Goal: Task Accomplishment & Management: Manage account settings

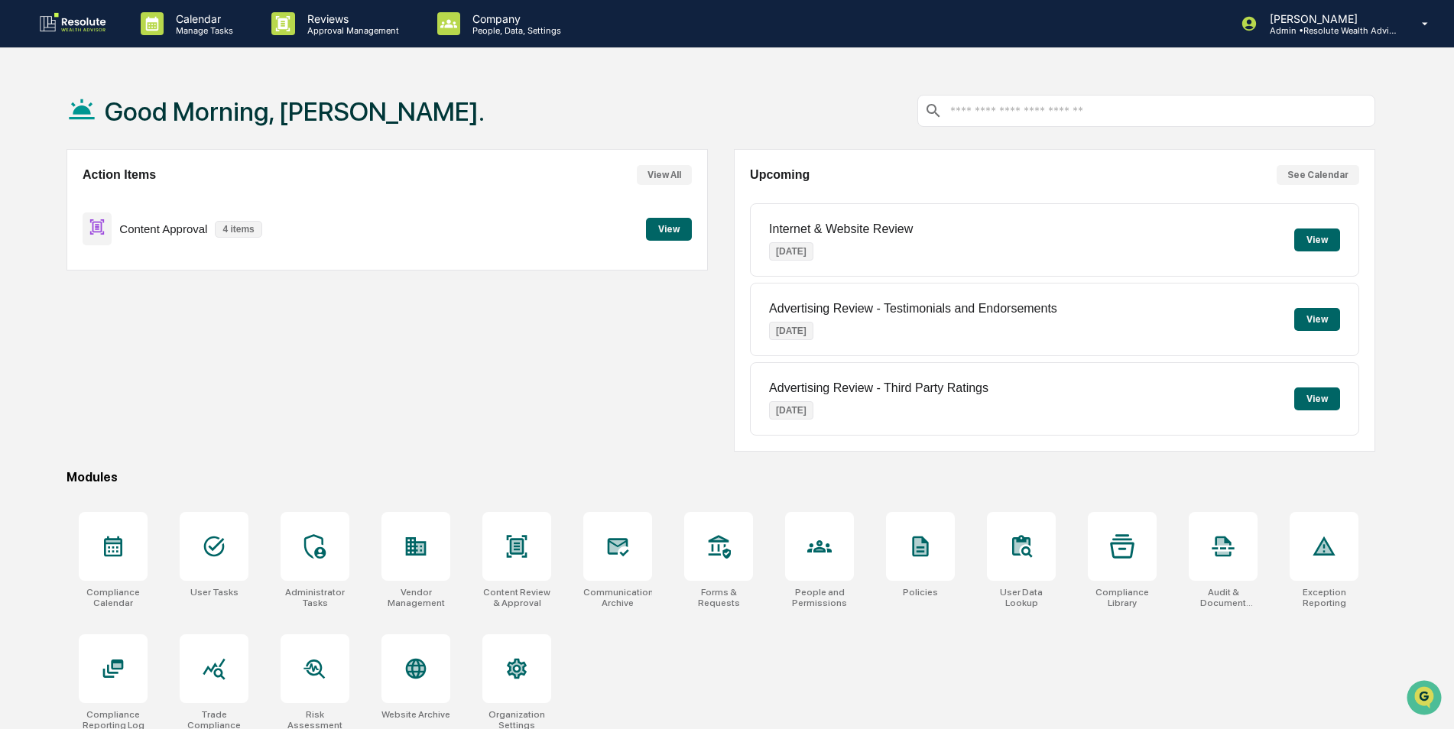
click at [678, 229] on button "View" at bounding box center [669, 229] width 46 height 23
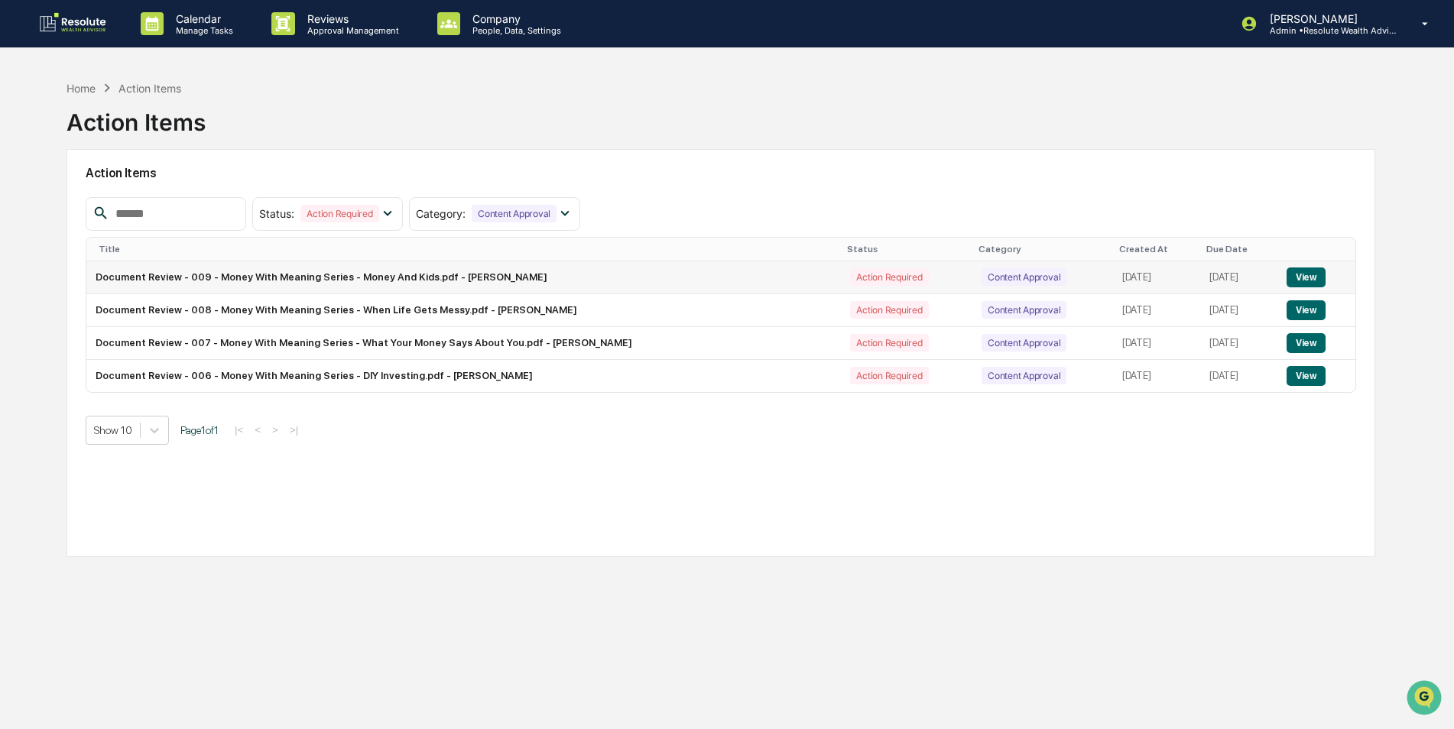
click at [1303, 282] on button "View" at bounding box center [1305, 278] width 39 height 20
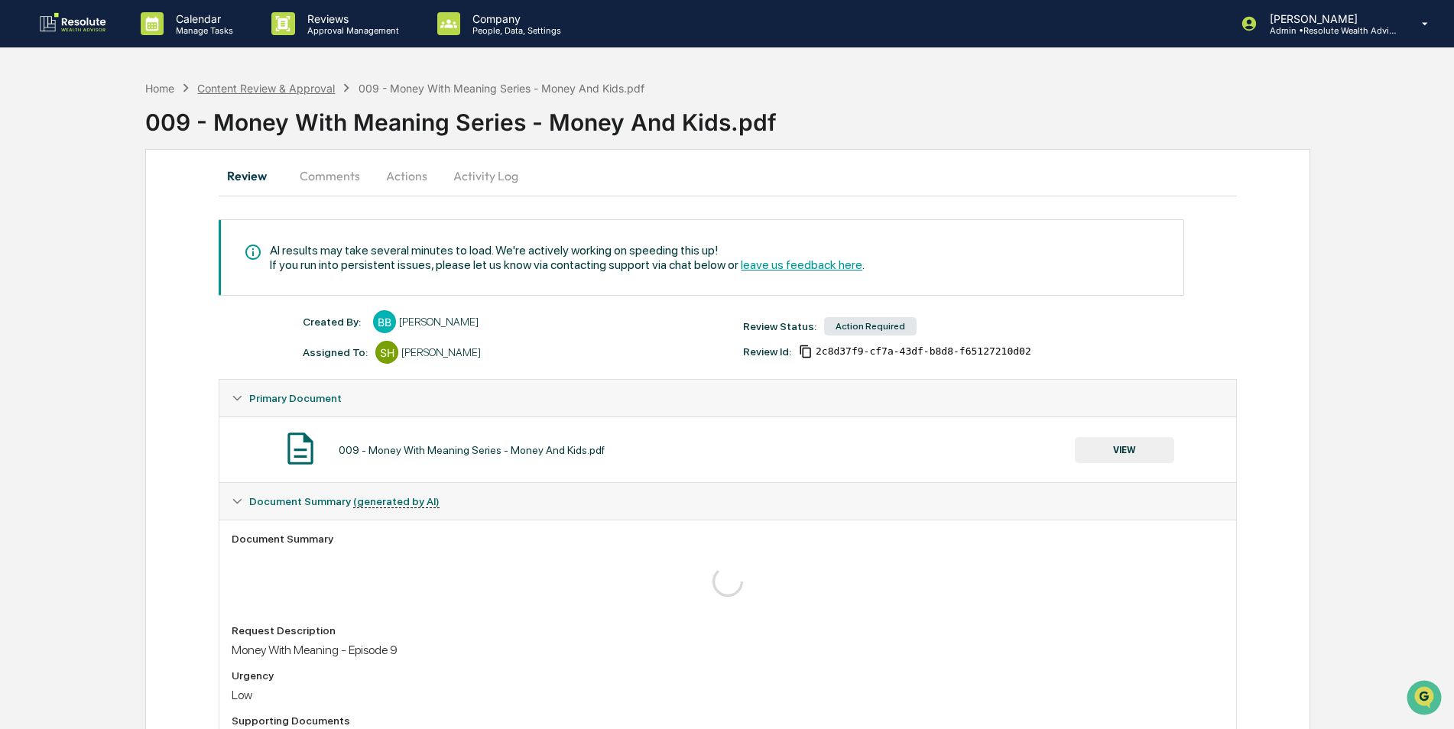
click at [278, 92] on div "Content Review & Approval" at bounding box center [266, 88] width 138 height 13
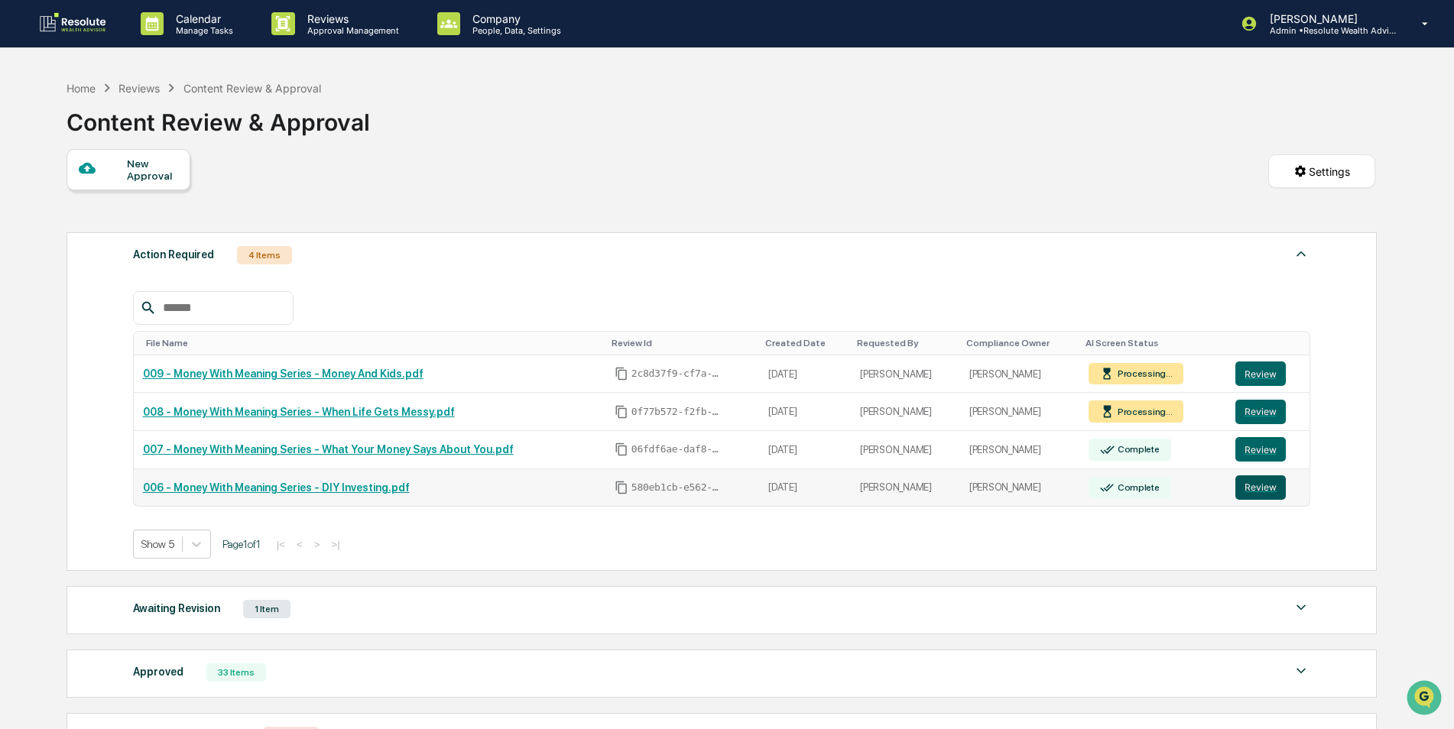
click at [1258, 482] on button "Review" at bounding box center [1260, 487] width 50 height 24
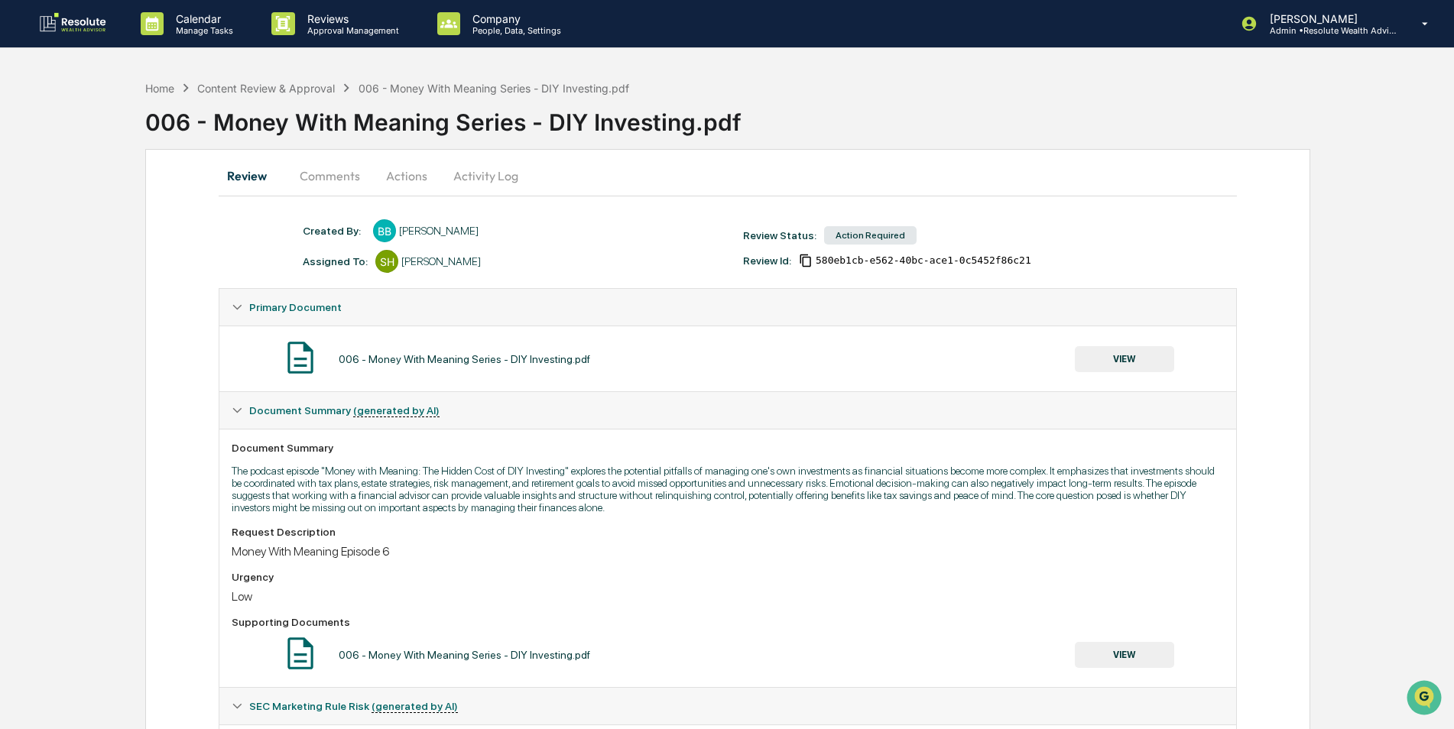
click at [404, 178] on button "Actions" at bounding box center [406, 175] width 69 height 37
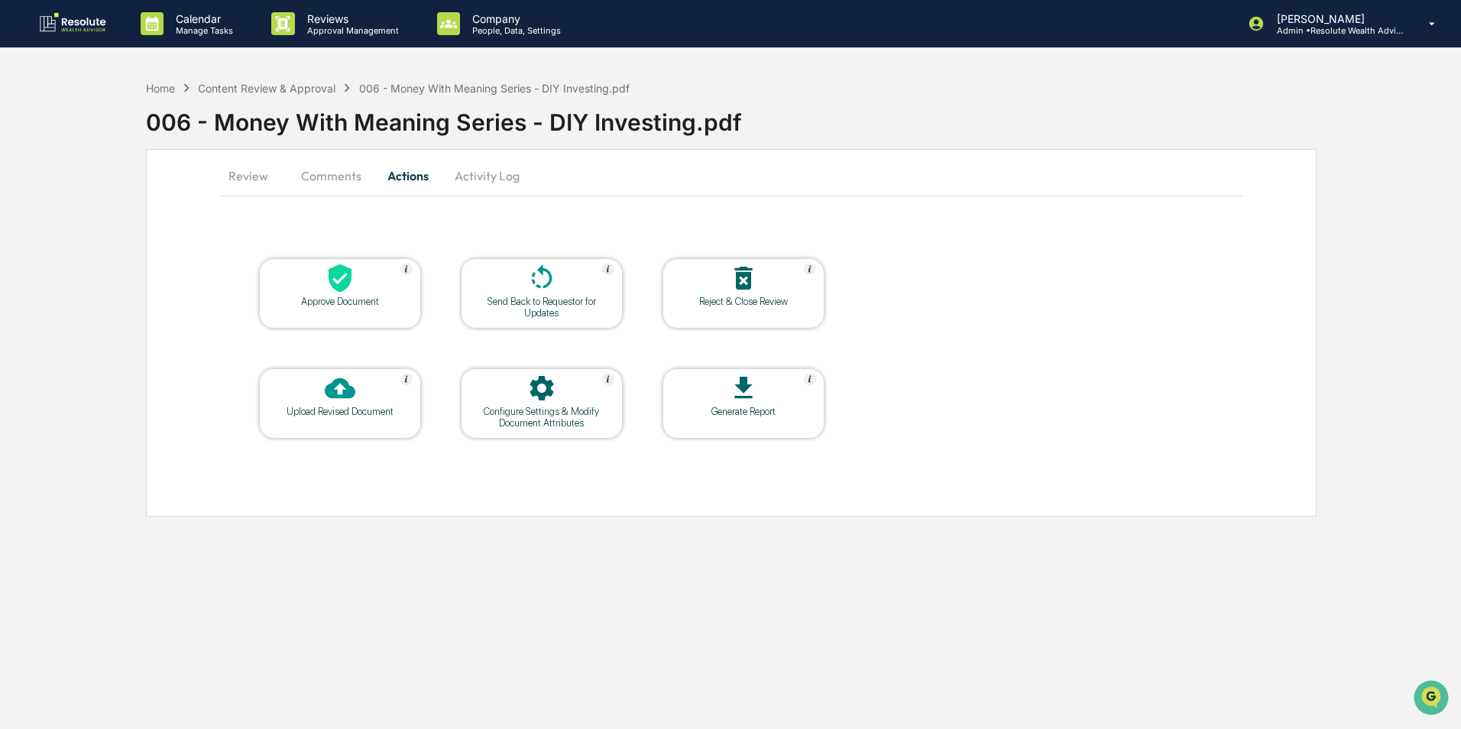
click at [387, 287] on div at bounding box center [340, 279] width 153 height 33
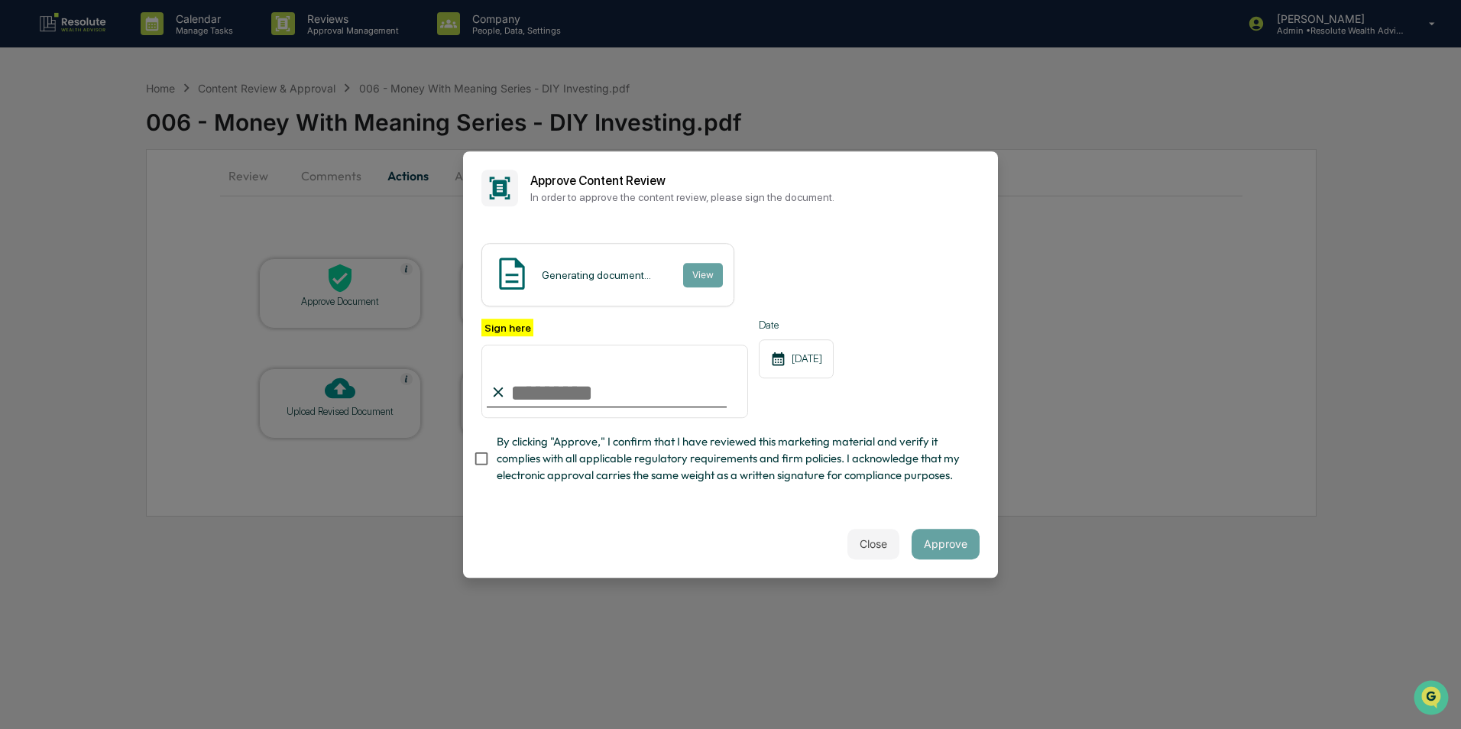
click at [550, 395] on input "Sign here" at bounding box center [615, 381] width 267 height 73
type input "**********"
click at [963, 541] on button "Approve" at bounding box center [946, 544] width 68 height 31
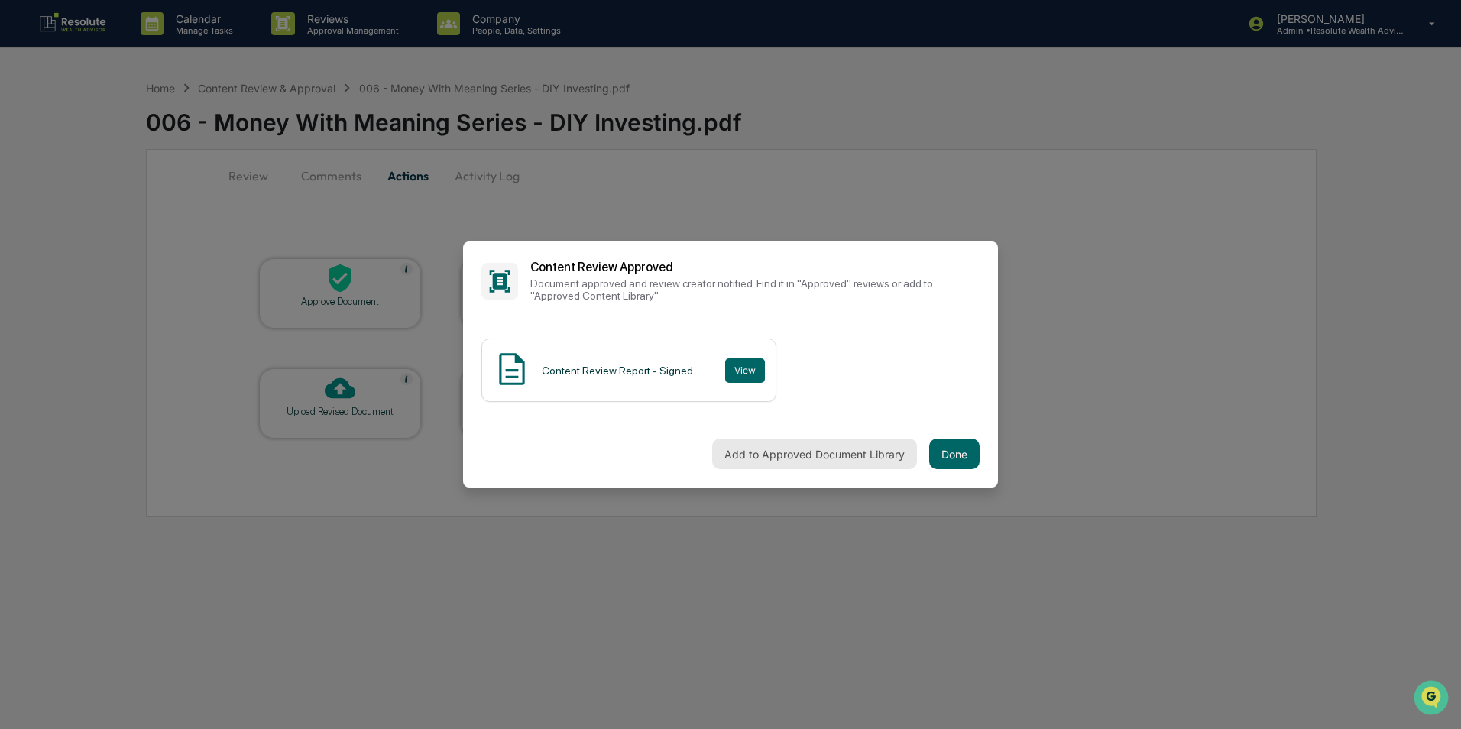
click at [776, 456] on button "Add to Approved Document Library" at bounding box center [814, 454] width 205 height 31
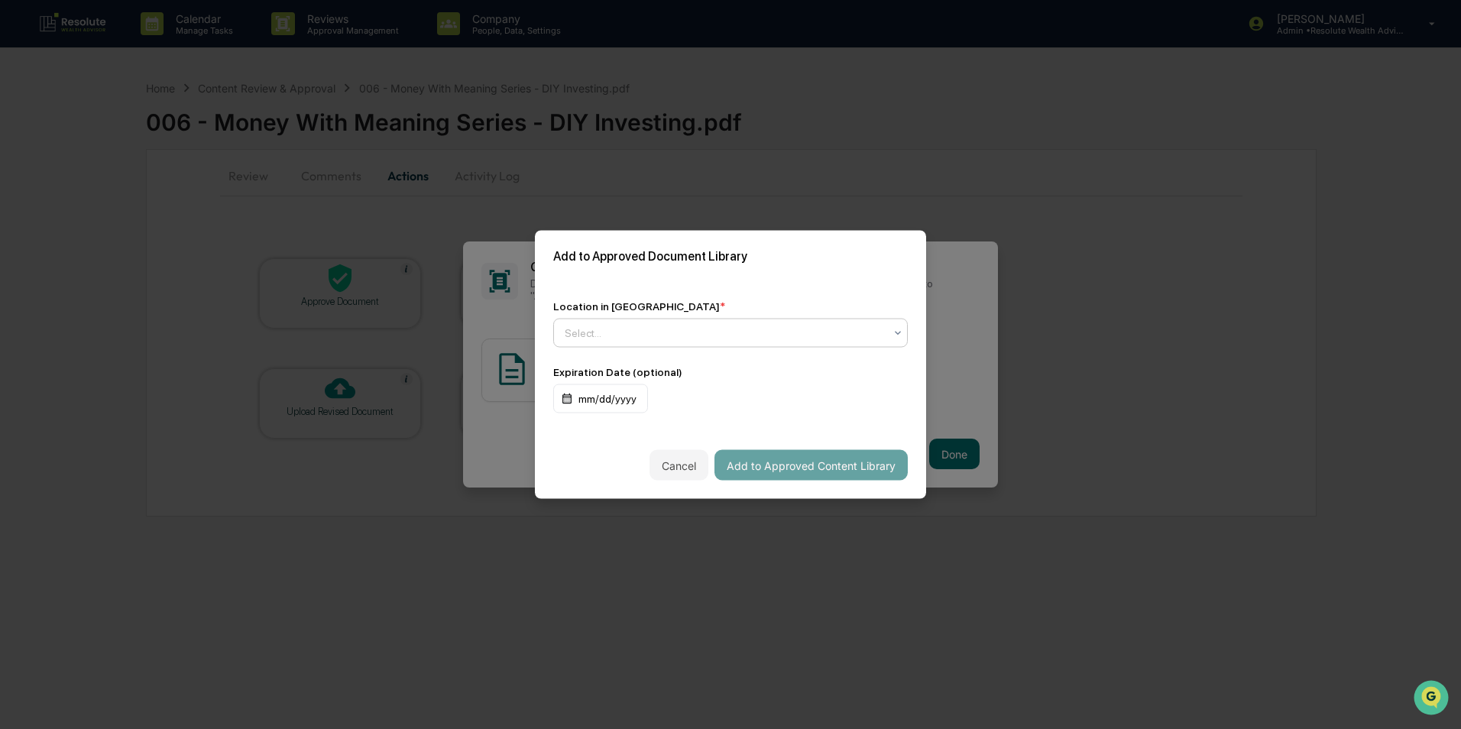
click at [718, 336] on div at bounding box center [724, 333] width 319 height 15
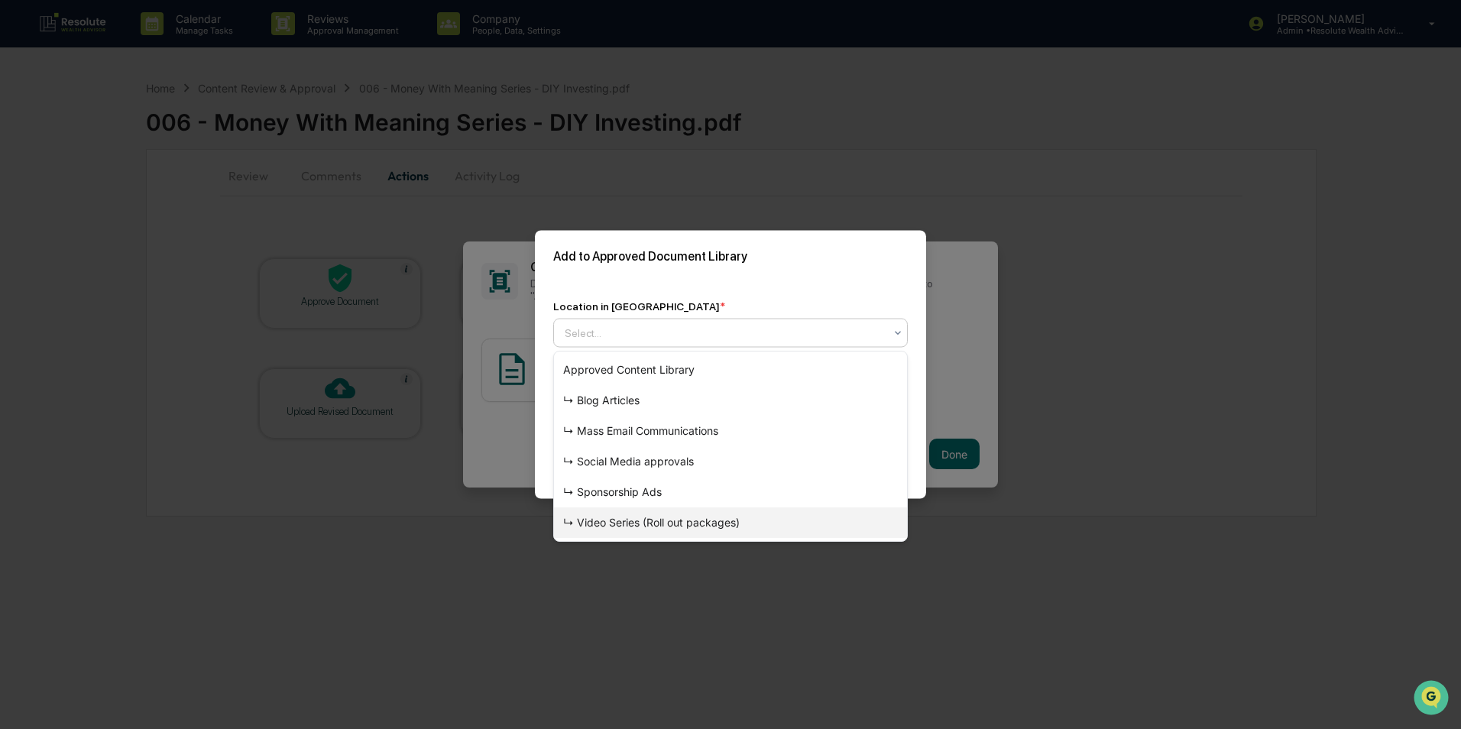
click at [640, 521] on div "↳ Video Series (Roll out packages)" at bounding box center [730, 522] width 353 height 31
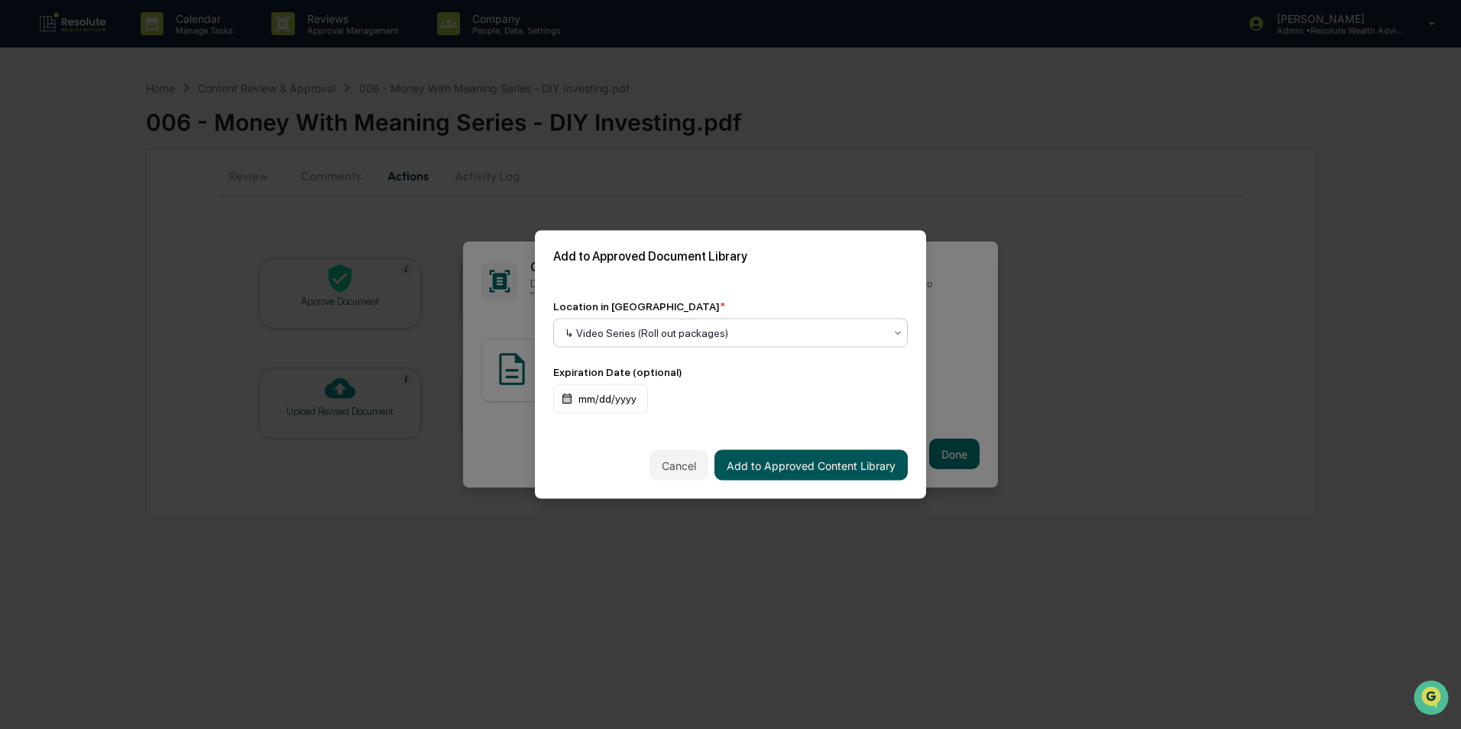
click at [817, 472] on button "Add to Approved Content Library" at bounding box center [811, 465] width 193 height 31
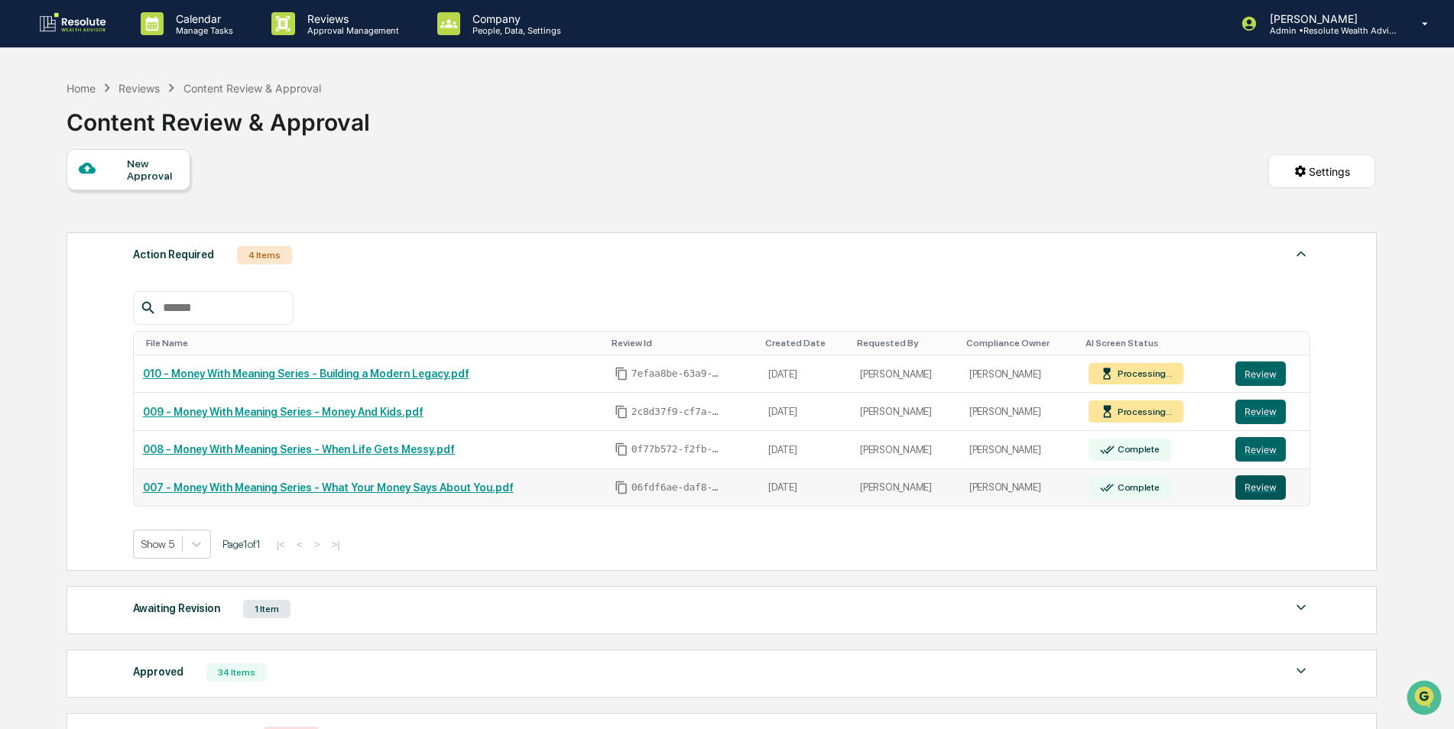
click at [1260, 493] on button "Review" at bounding box center [1260, 487] width 50 height 24
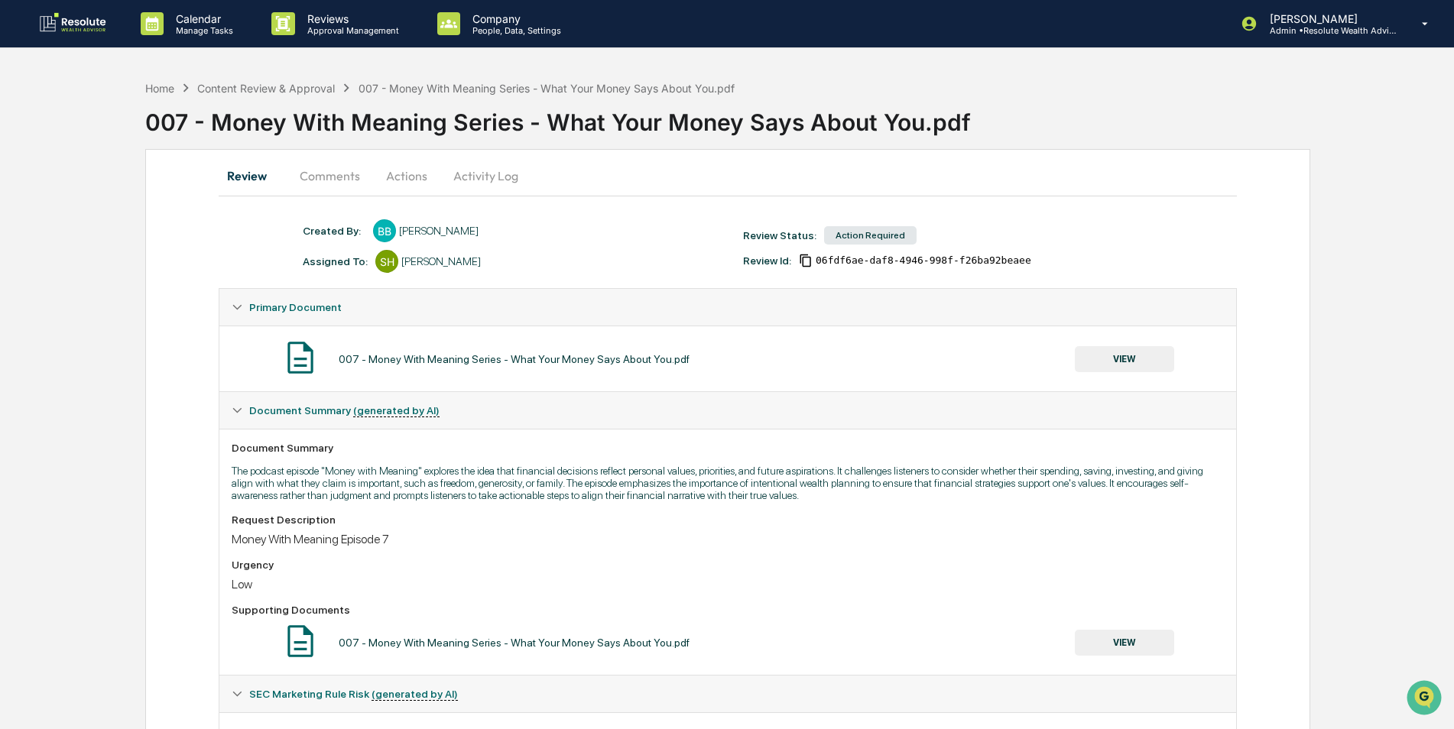
click at [410, 178] on button "Actions" at bounding box center [406, 175] width 69 height 37
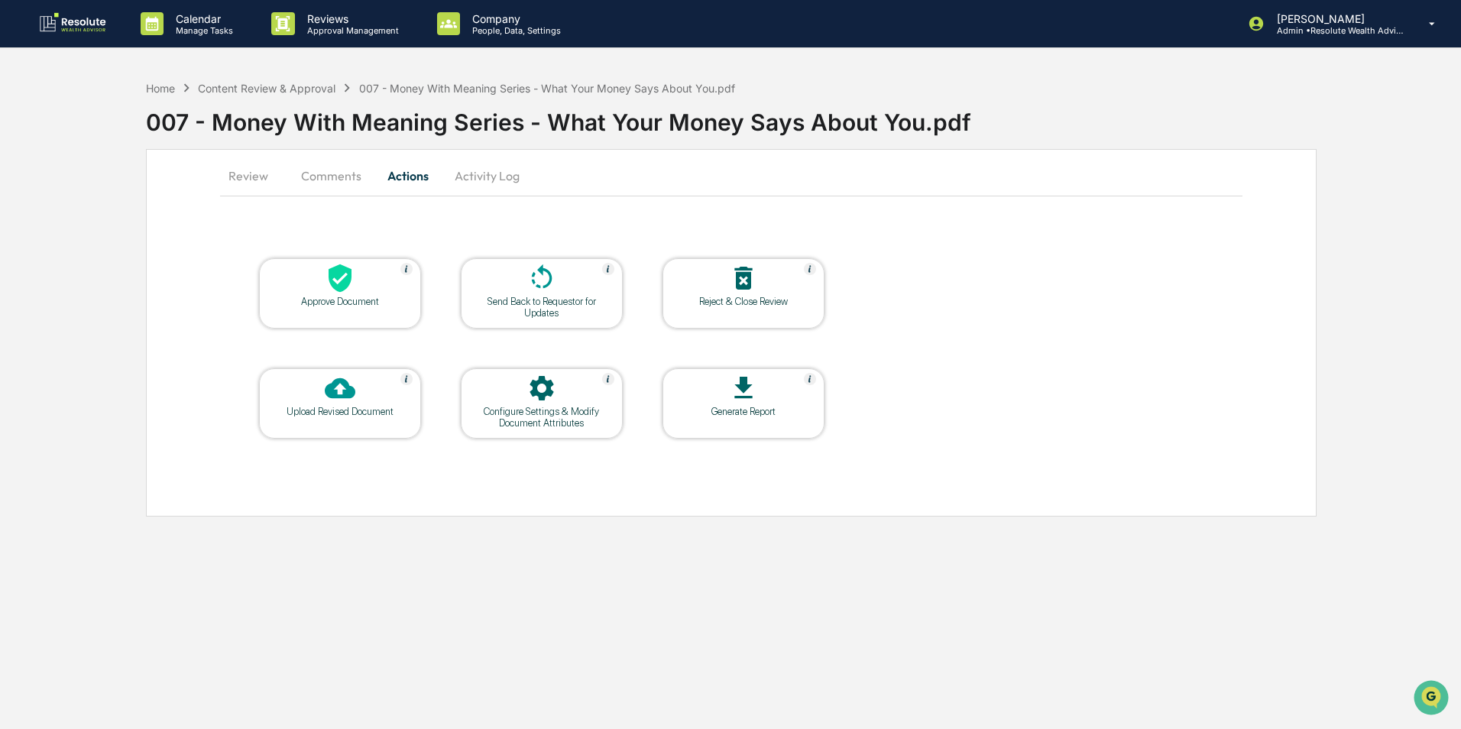
click at [352, 281] on icon at bounding box center [340, 278] width 31 height 31
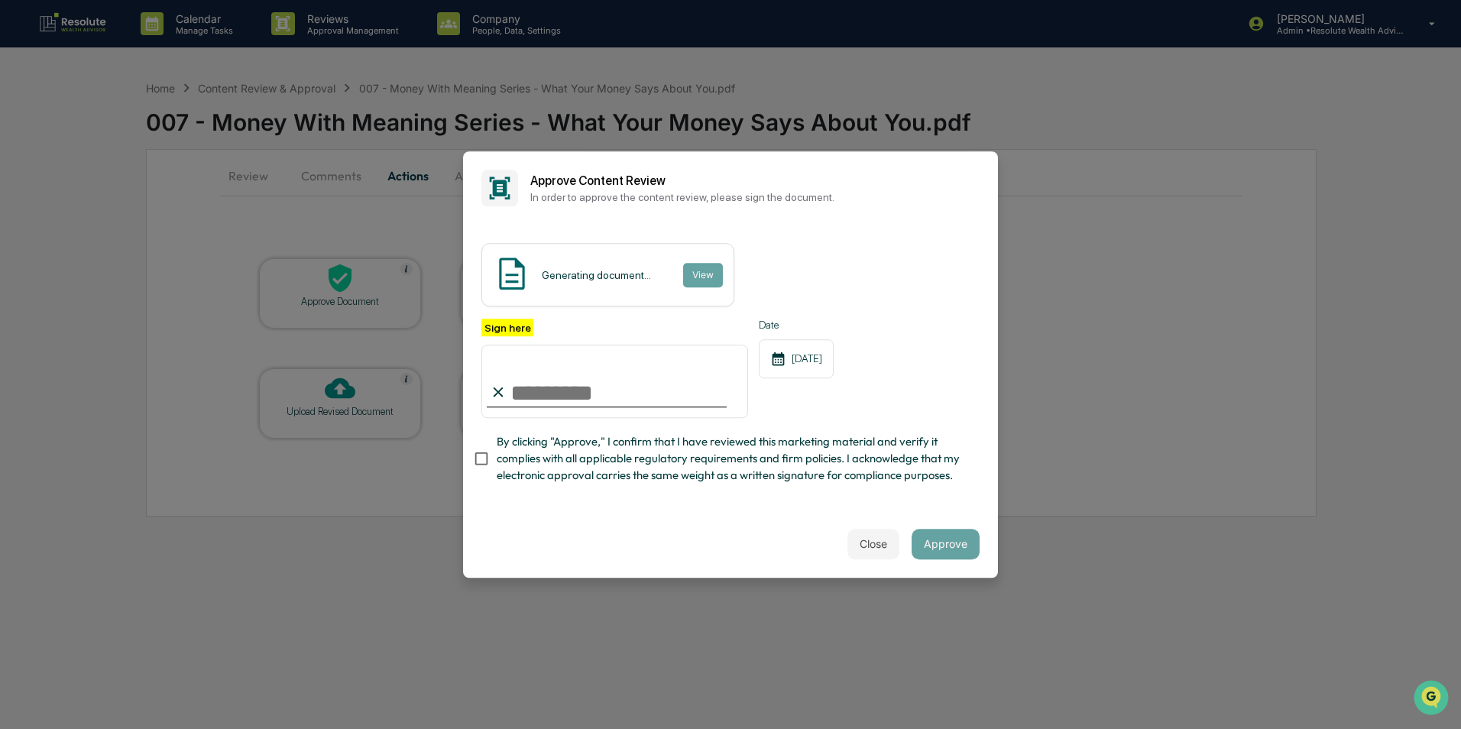
click at [529, 397] on input "Sign here" at bounding box center [615, 381] width 267 height 73
type input "**********"
click at [945, 547] on button "Approve" at bounding box center [946, 544] width 68 height 31
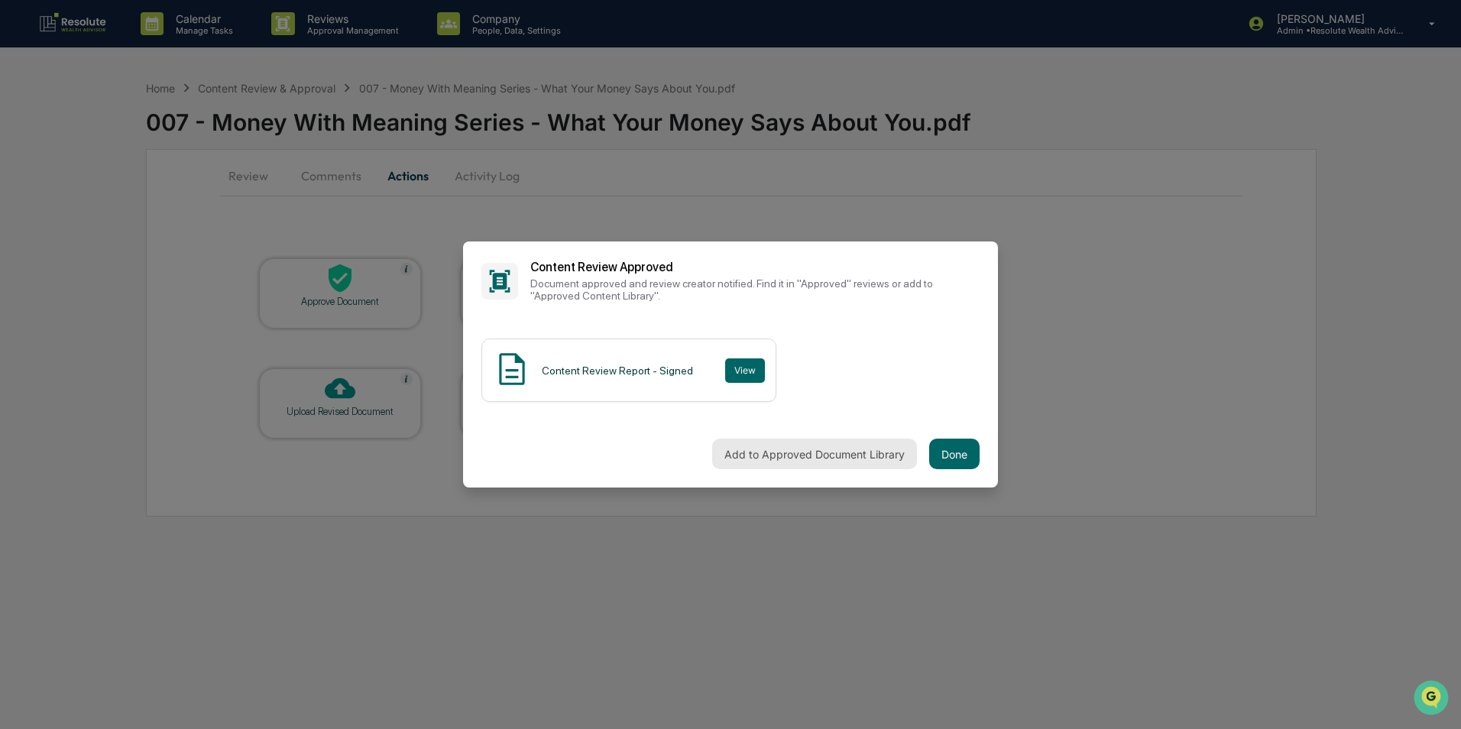
click at [761, 452] on button "Add to Approved Document Library" at bounding box center [814, 454] width 205 height 31
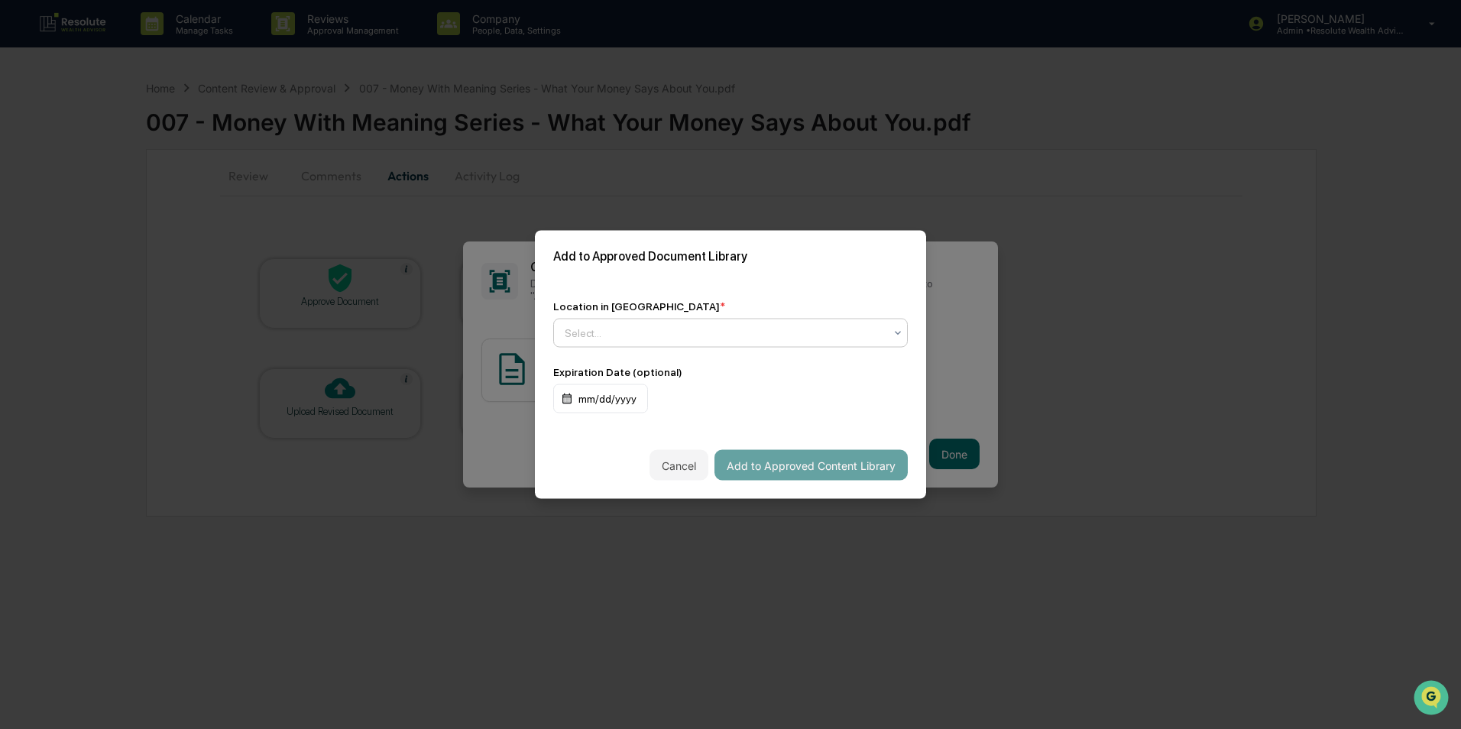
click at [767, 329] on div at bounding box center [724, 333] width 319 height 15
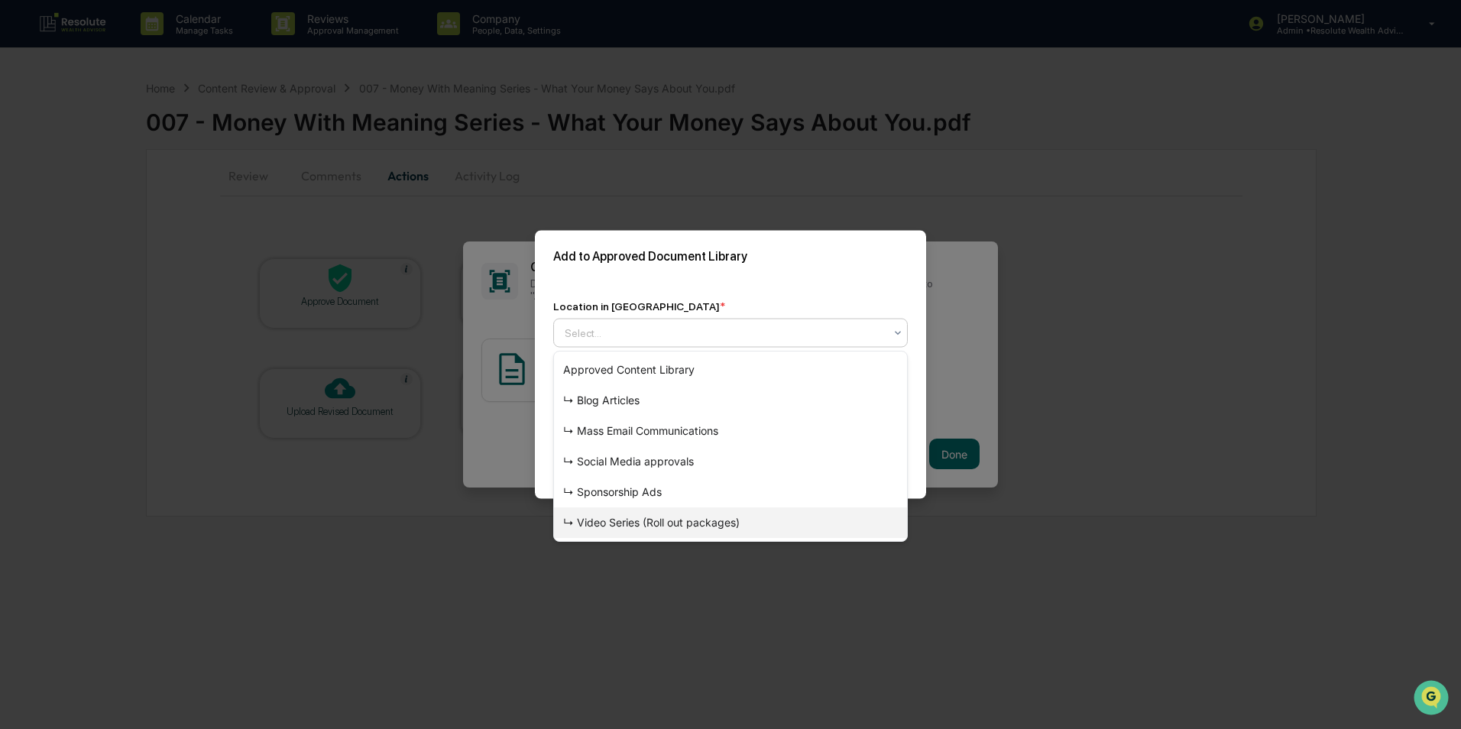
click at [655, 522] on div "↳ Video Series (Roll out packages)" at bounding box center [730, 522] width 353 height 31
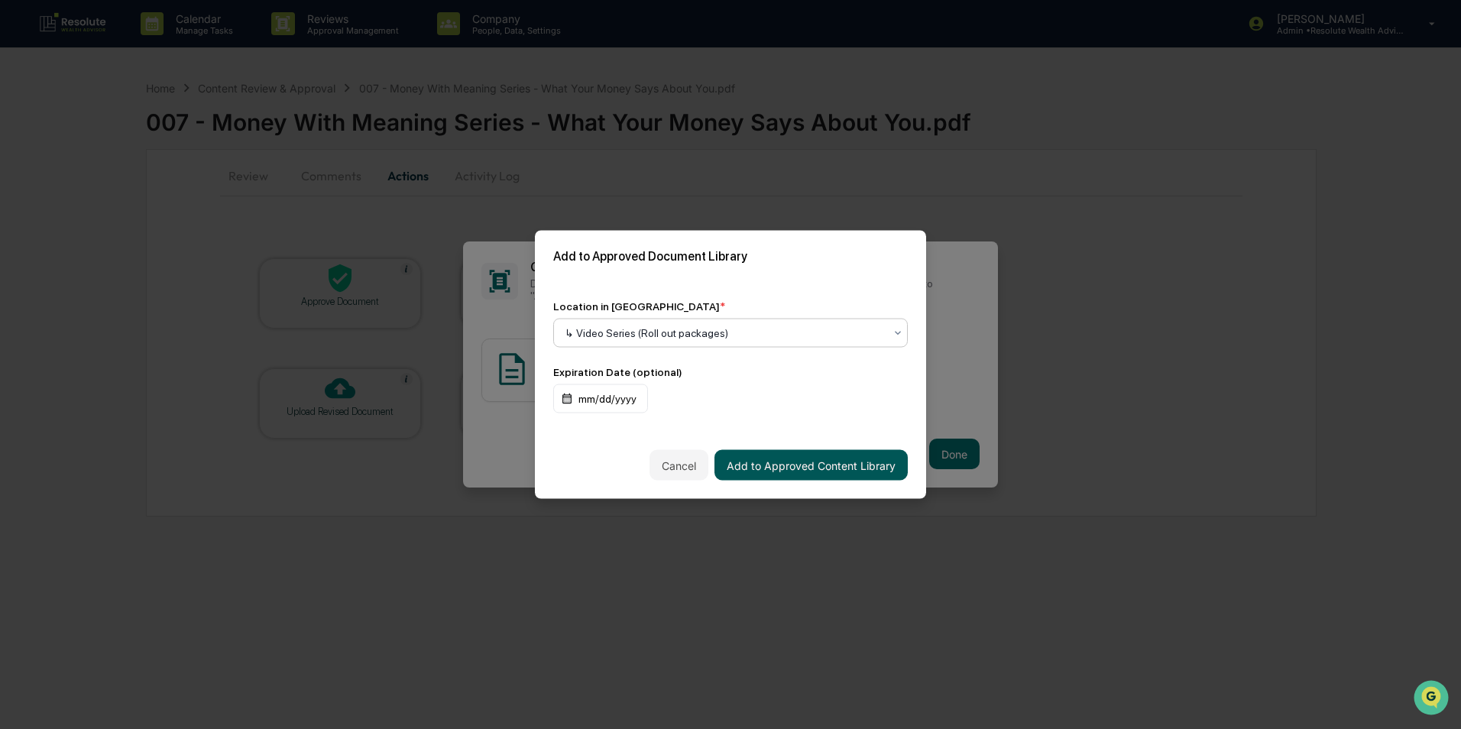
click at [764, 469] on button "Add to Approved Content Library" at bounding box center [811, 465] width 193 height 31
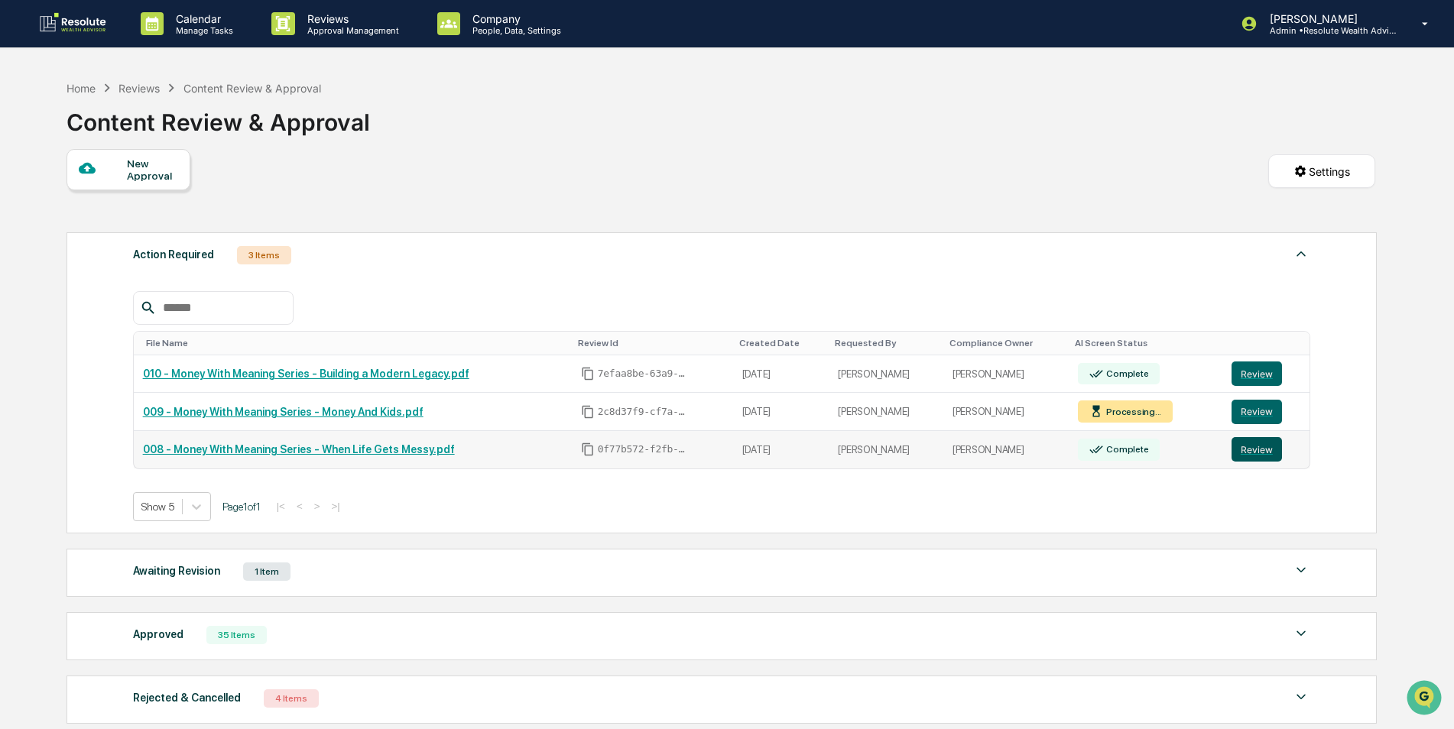
click at [1238, 454] on button "Review" at bounding box center [1256, 449] width 50 height 24
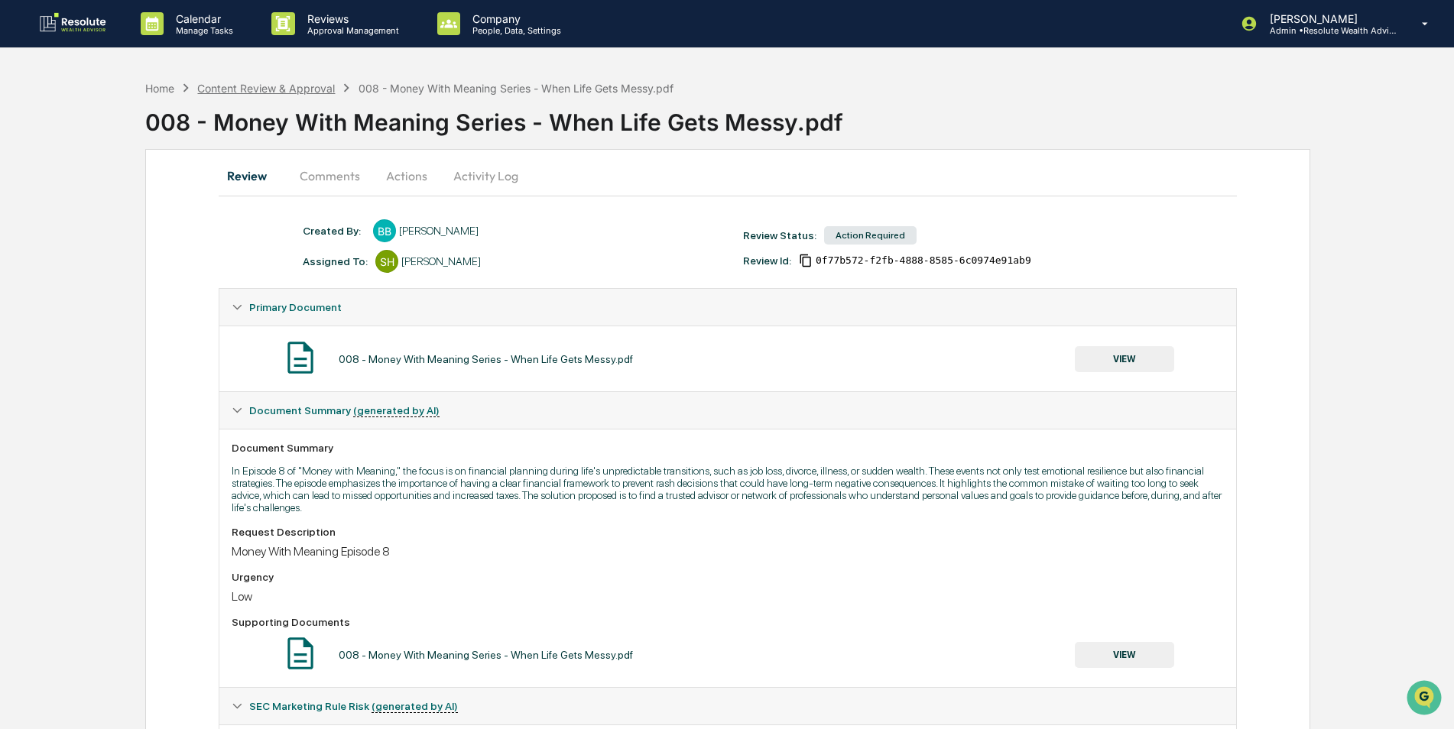
click at [303, 87] on div "Content Review & Approval" at bounding box center [266, 88] width 138 height 13
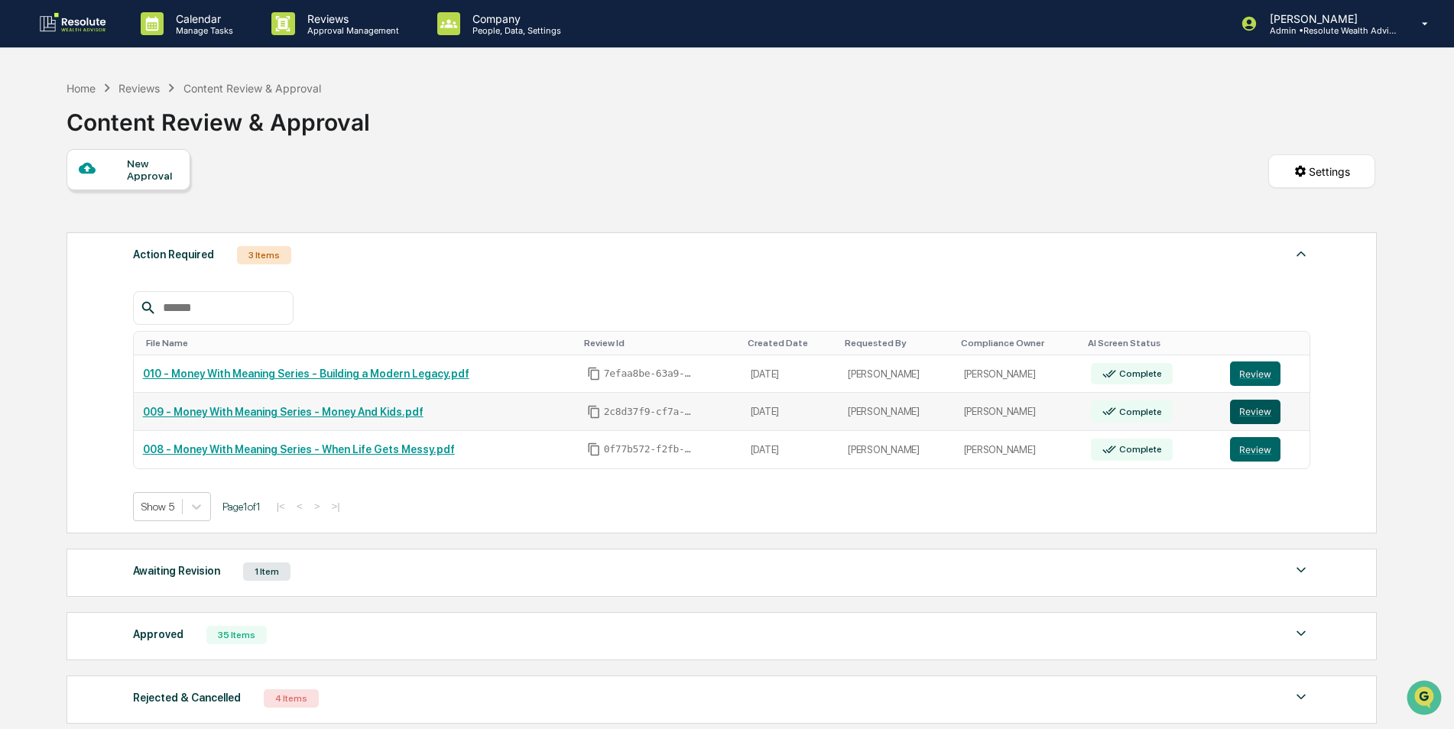
click at [1242, 416] on button "Review" at bounding box center [1255, 412] width 50 height 24
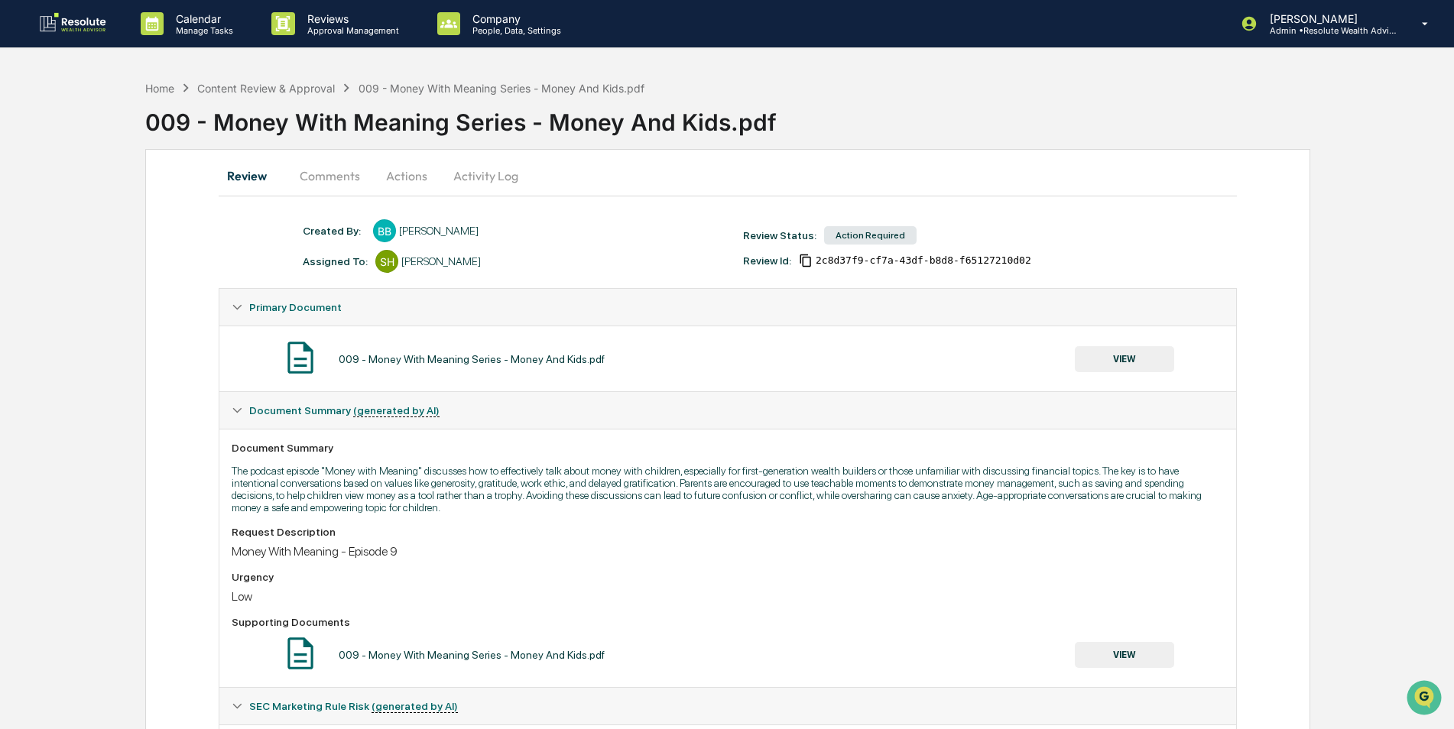
click at [417, 176] on button "Actions" at bounding box center [406, 175] width 69 height 37
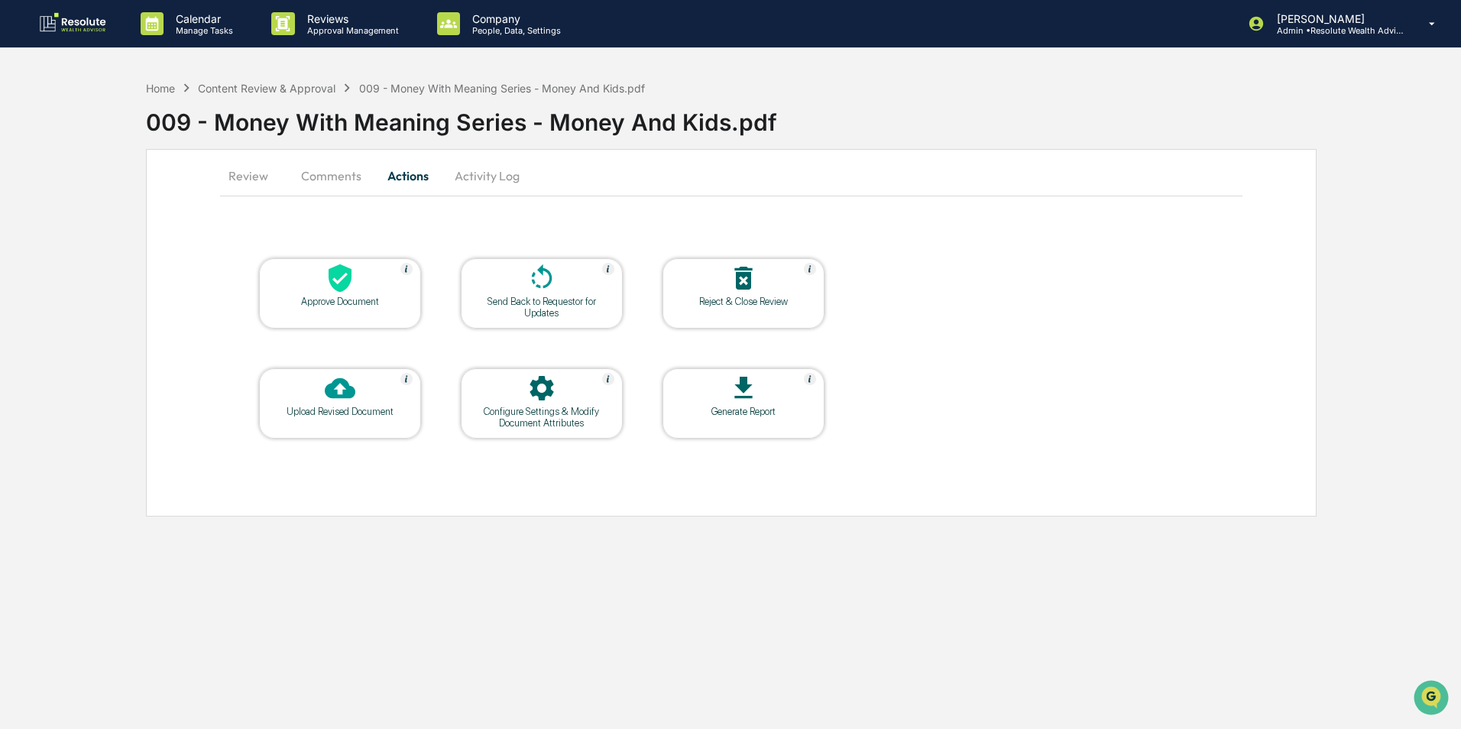
click at [367, 287] on div at bounding box center [340, 279] width 153 height 33
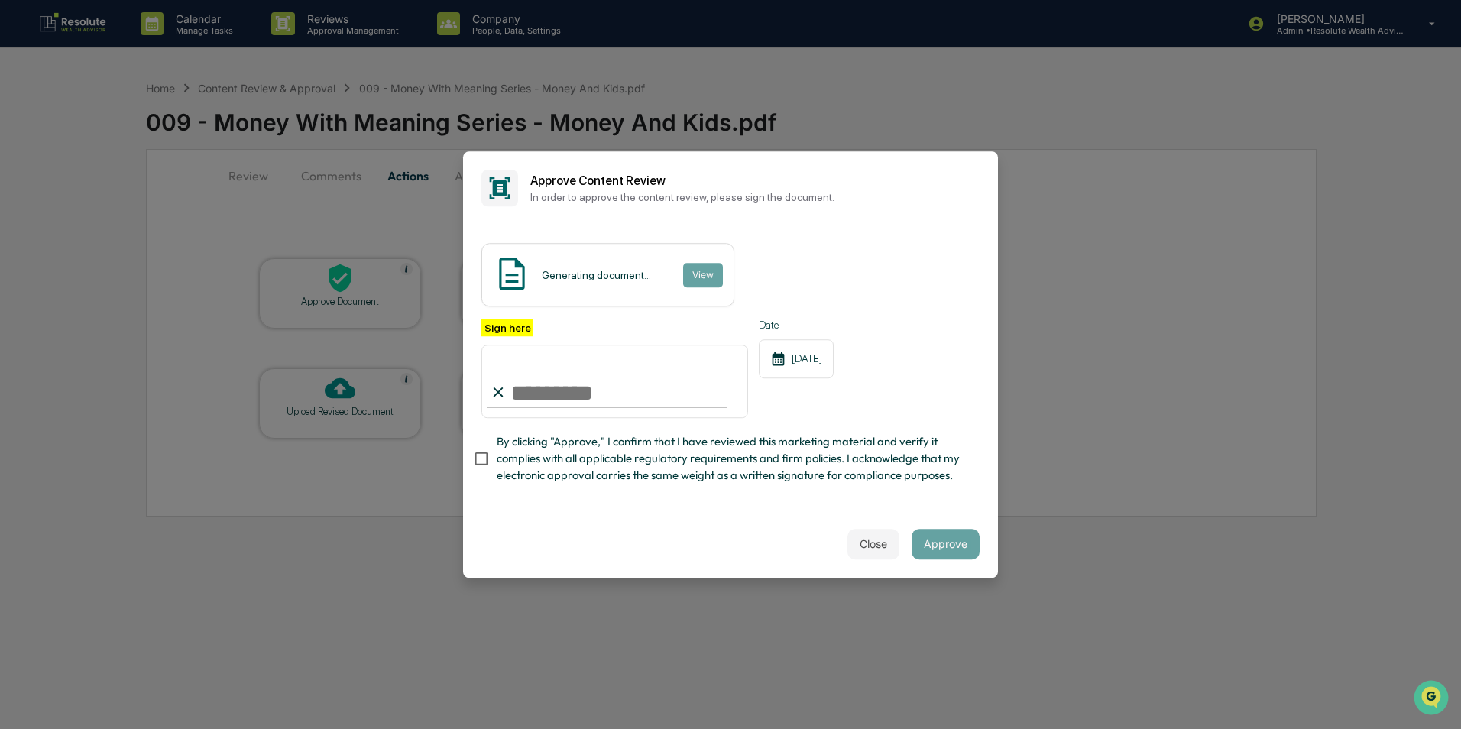
click at [573, 390] on input "Sign here" at bounding box center [615, 381] width 267 height 73
type input "**********"
click at [944, 554] on button "Approve" at bounding box center [946, 544] width 68 height 31
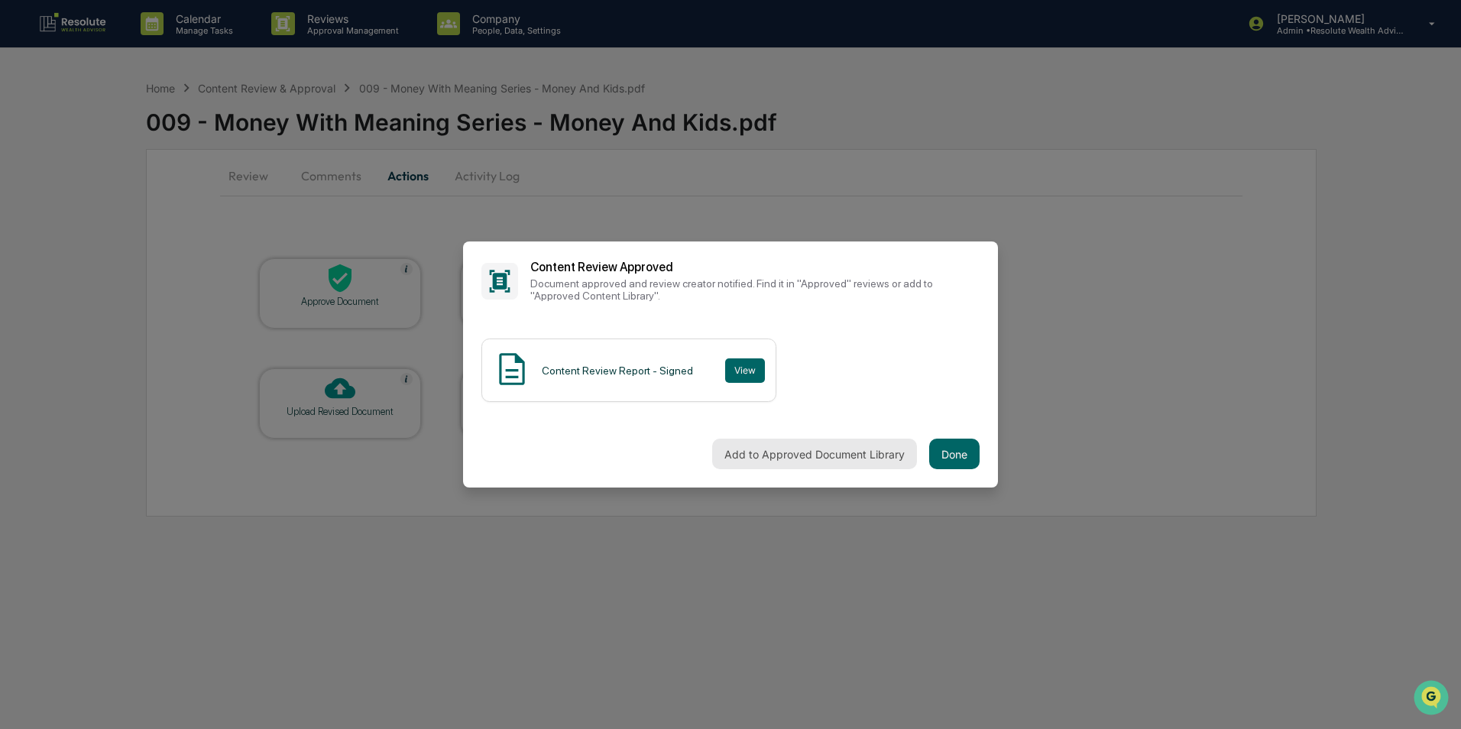
click at [863, 462] on button "Add to Approved Document Library" at bounding box center [814, 454] width 205 height 31
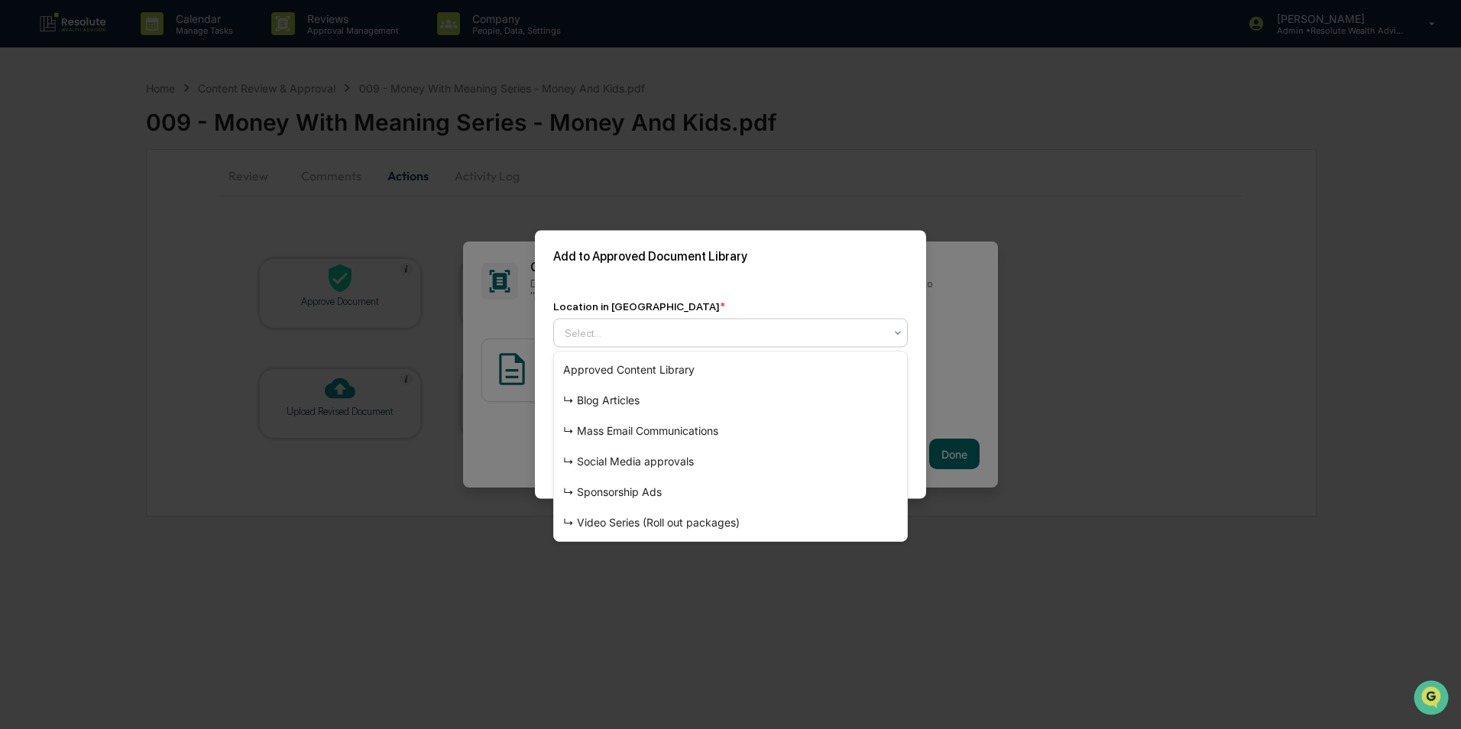
click at [650, 329] on div at bounding box center [724, 333] width 319 height 15
click at [591, 527] on div "↳ Video Series (Roll out packages)" at bounding box center [730, 522] width 353 height 31
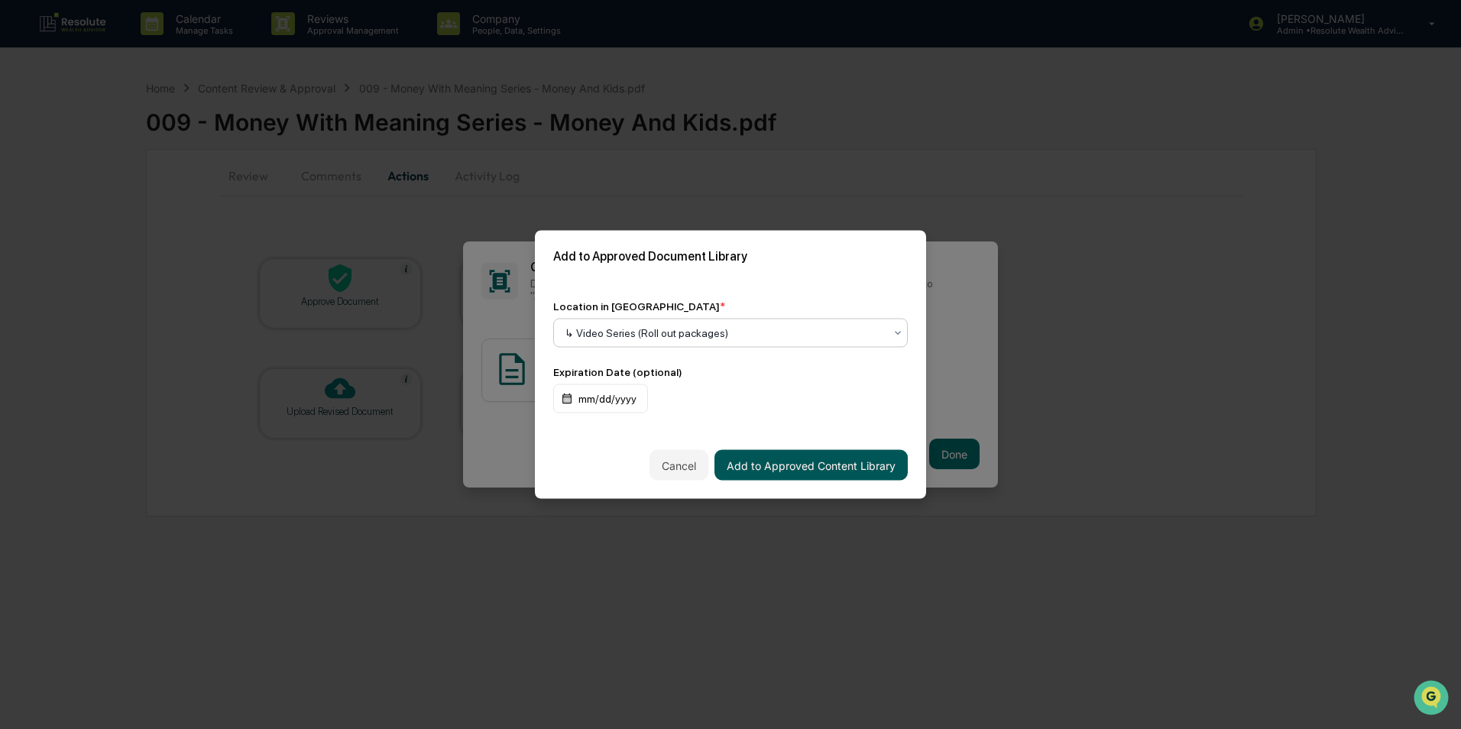
click at [857, 465] on button "Add to Approved Content Library" at bounding box center [811, 465] width 193 height 31
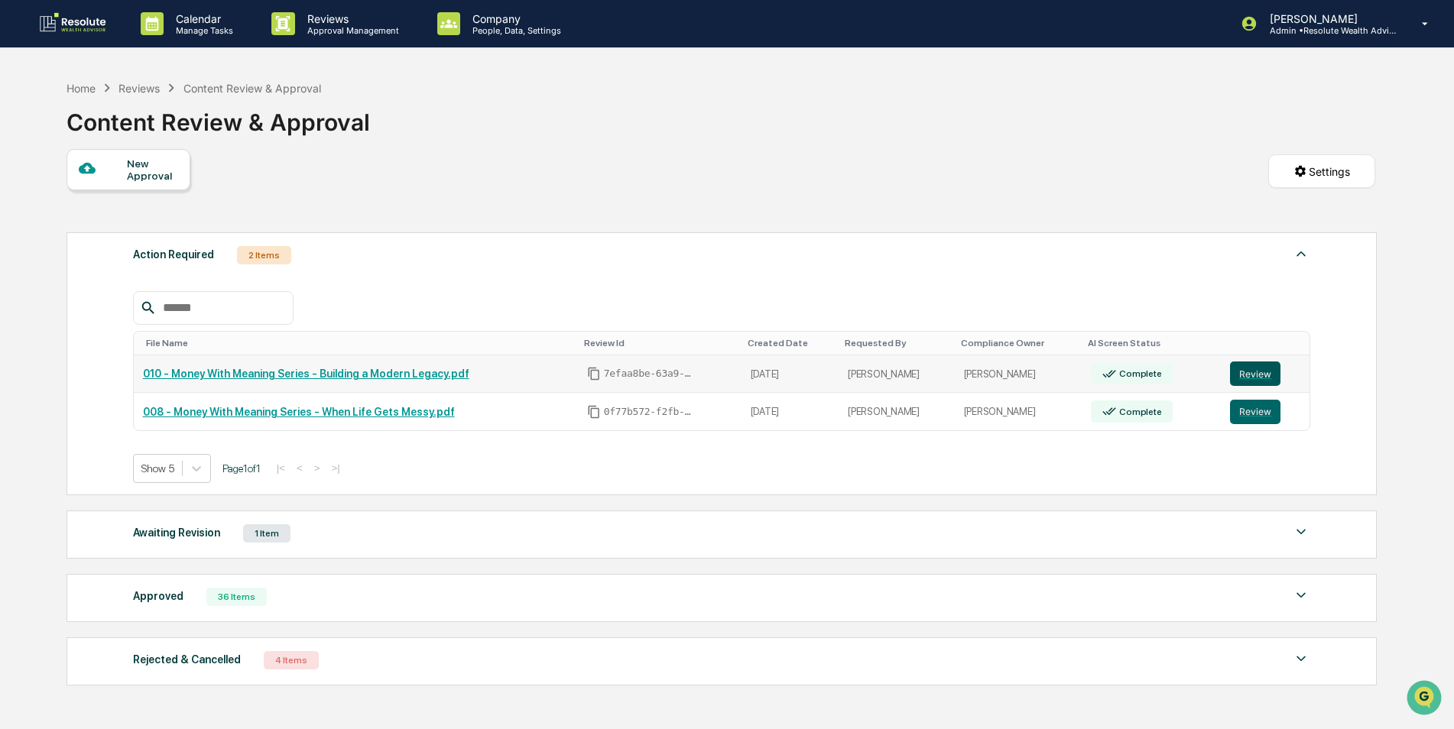
click at [1233, 366] on button "Review" at bounding box center [1255, 374] width 50 height 24
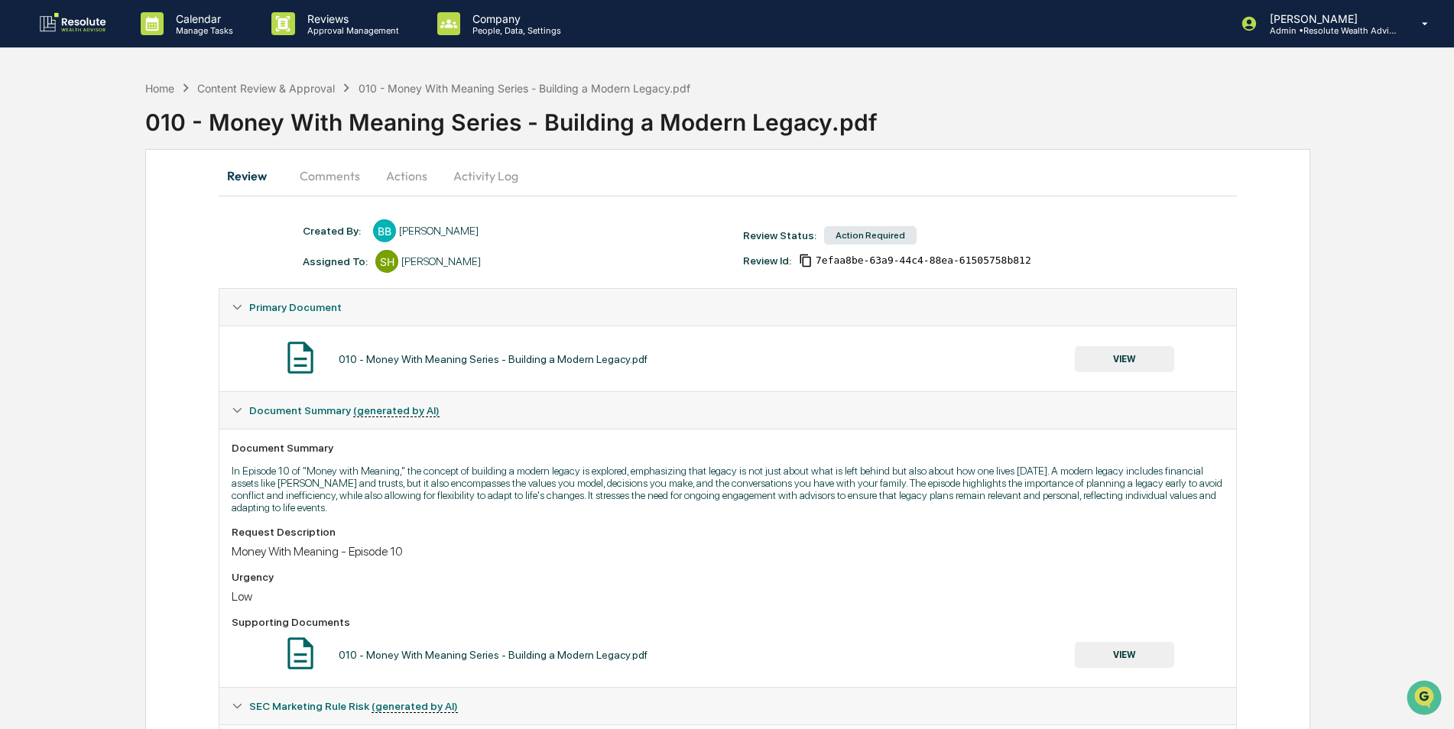
click at [404, 177] on button "Actions" at bounding box center [406, 175] width 69 height 37
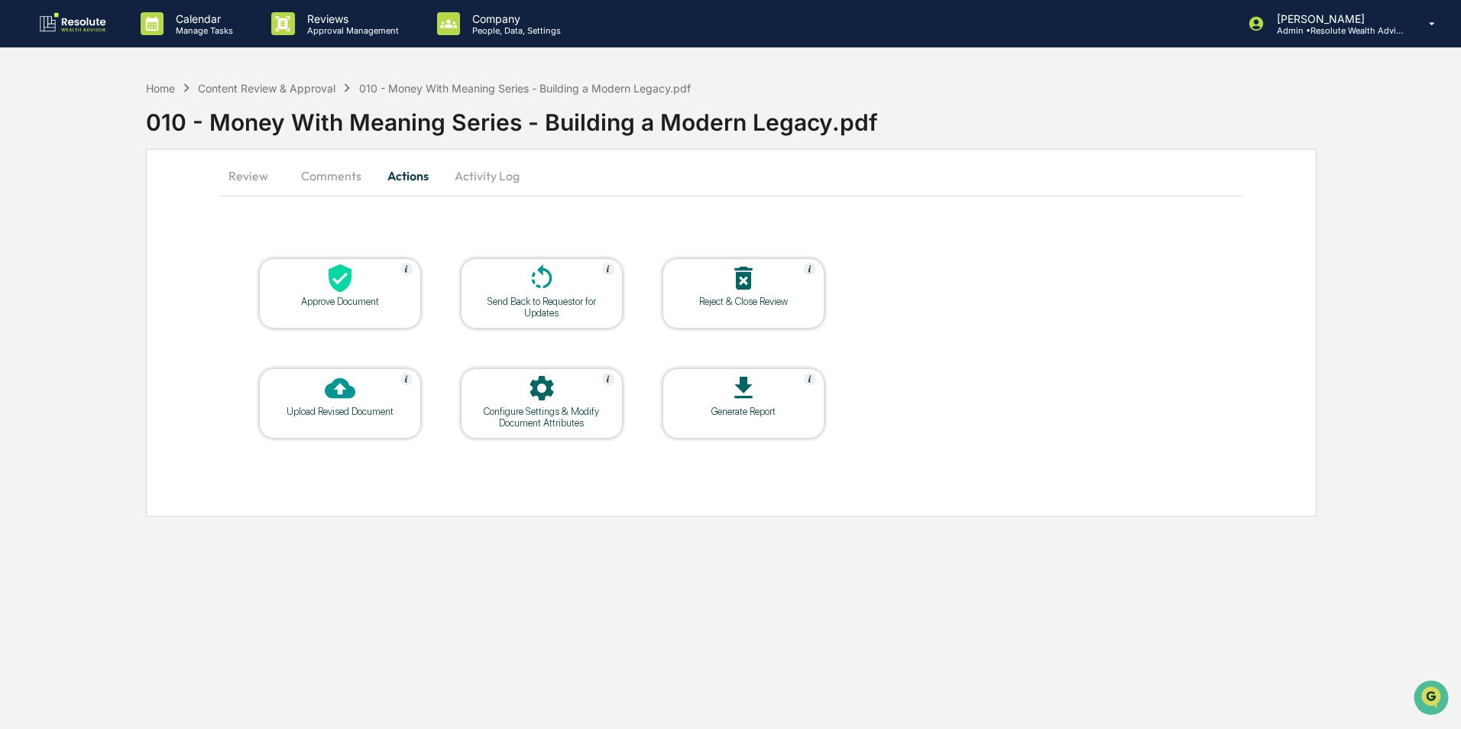
click at [357, 287] on div at bounding box center [340, 279] width 153 height 33
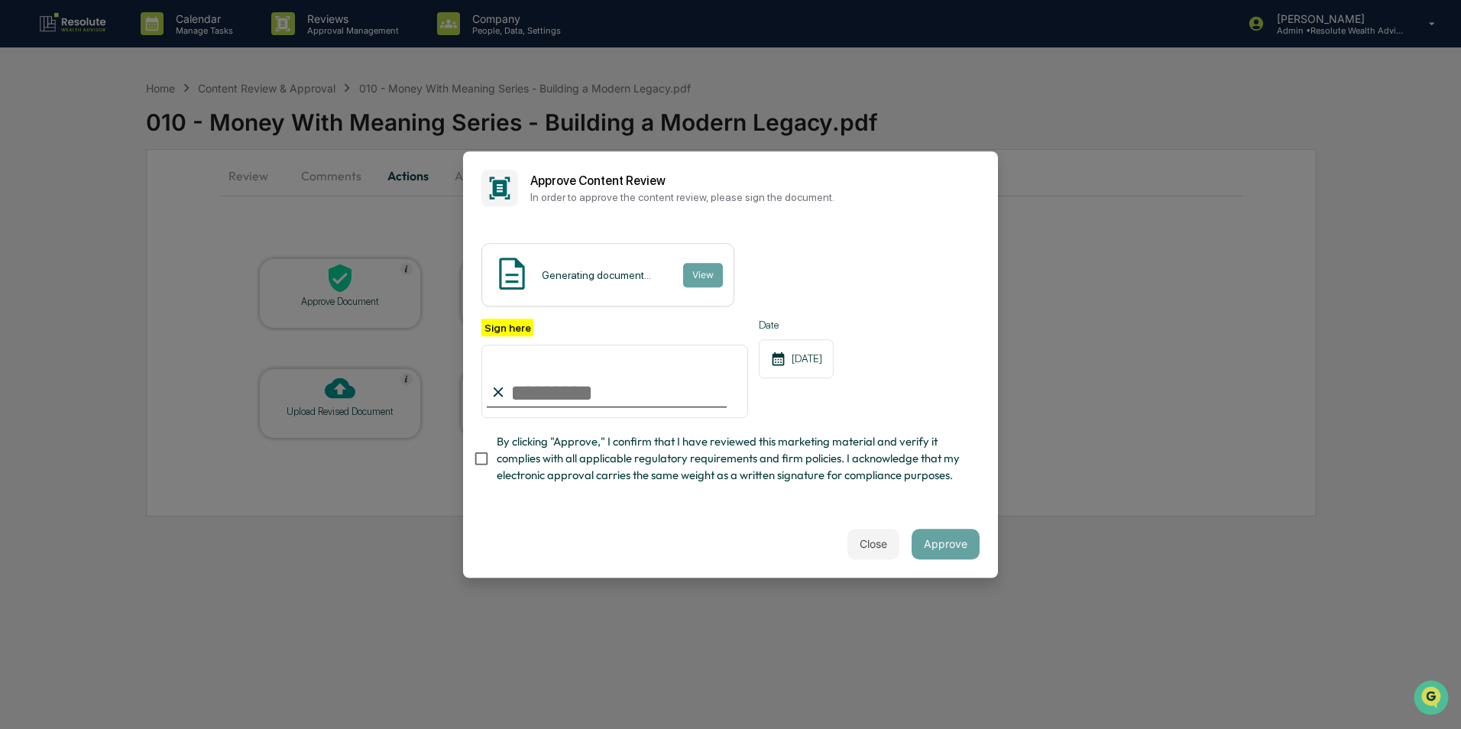
click at [554, 384] on input "Sign here" at bounding box center [615, 381] width 267 height 73
type input "**********"
click at [956, 538] on button "Approve" at bounding box center [946, 544] width 68 height 31
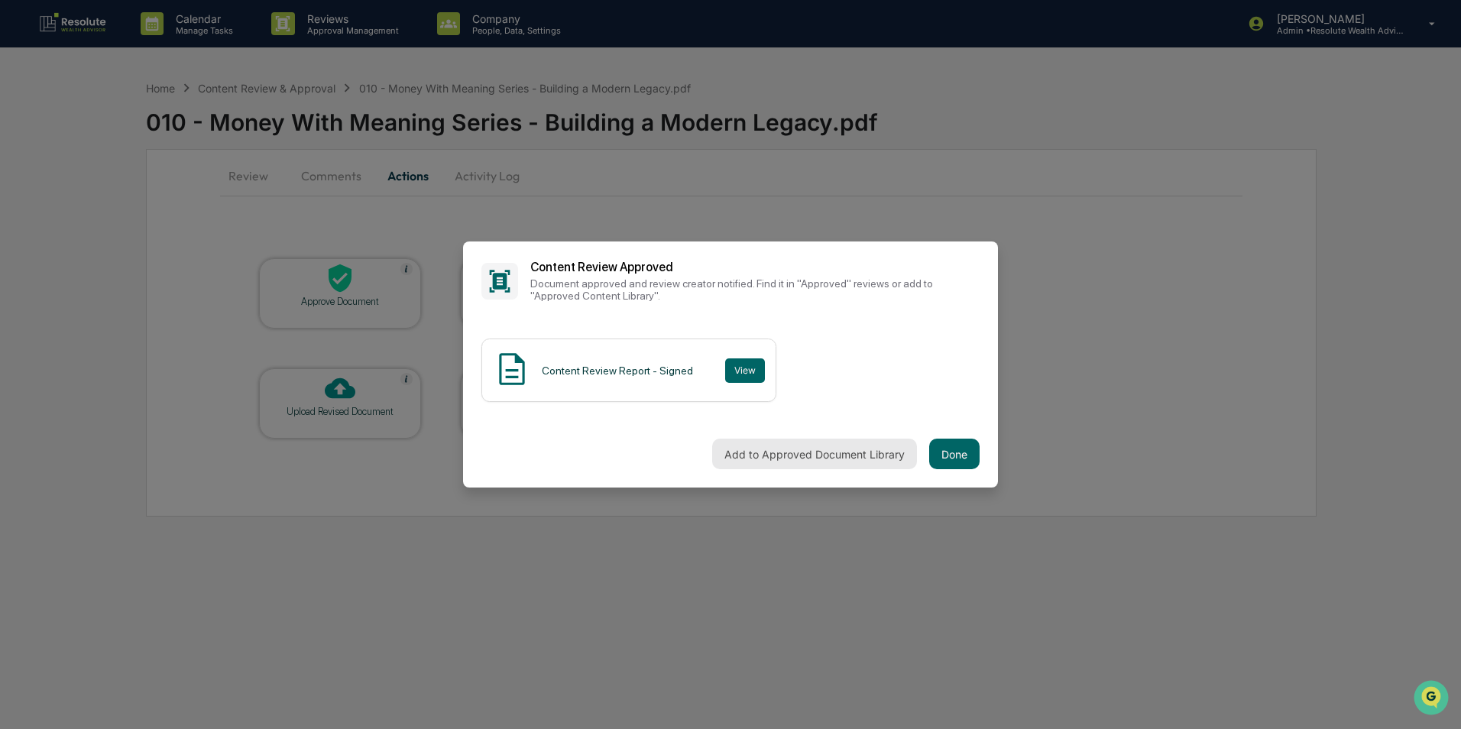
click at [797, 450] on button "Add to Approved Document Library" at bounding box center [814, 454] width 205 height 31
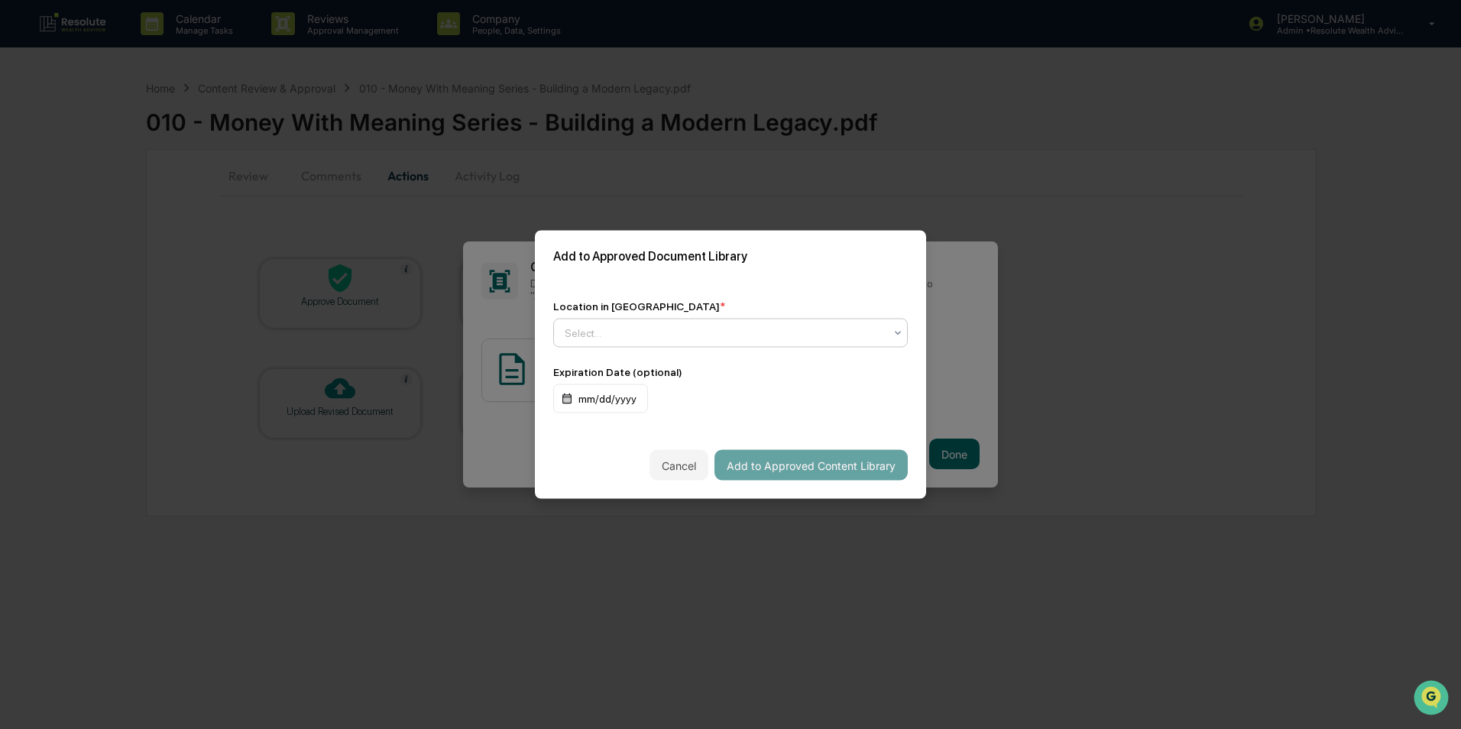
click at [733, 341] on div "Select..." at bounding box center [724, 333] width 335 height 21
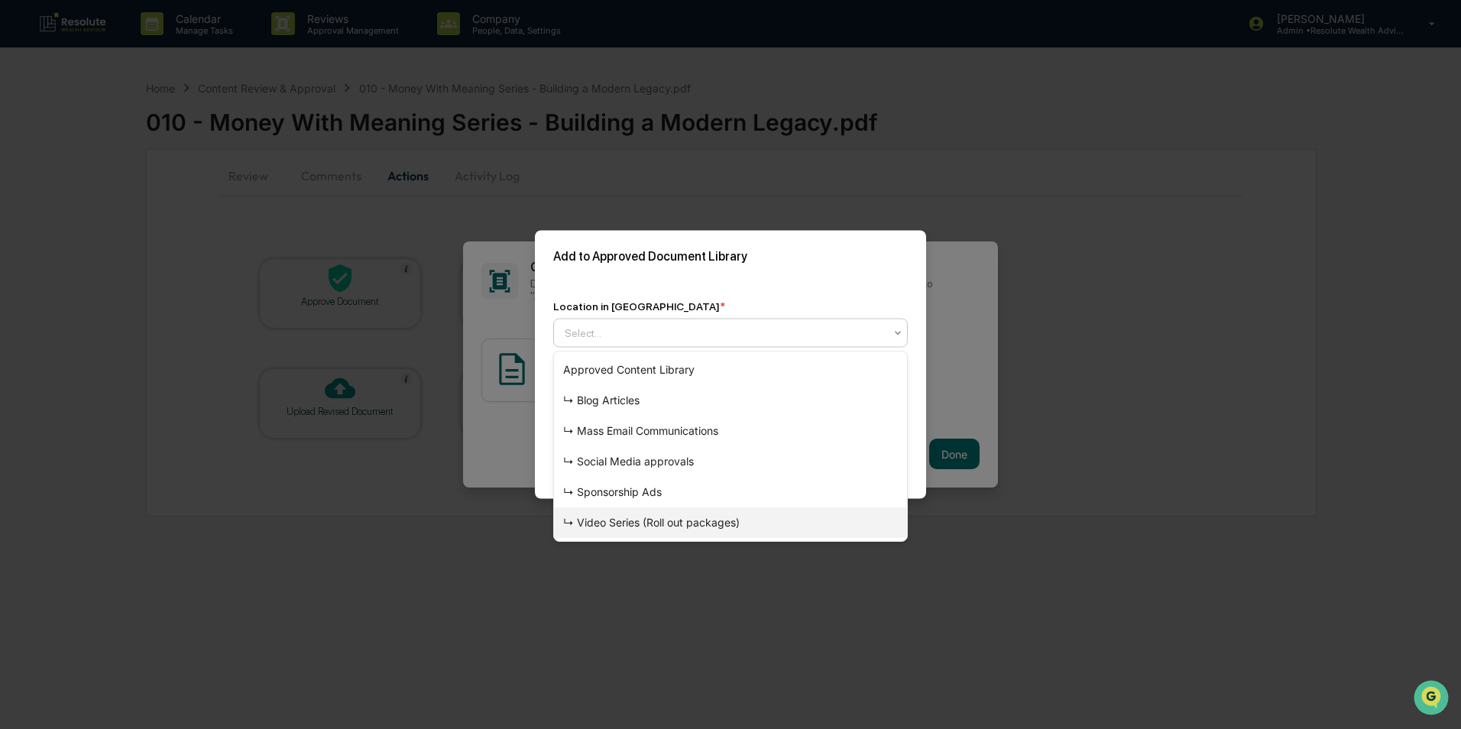
click at [624, 520] on div "↳ Video Series (Roll out packages)" at bounding box center [730, 522] width 353 height 31
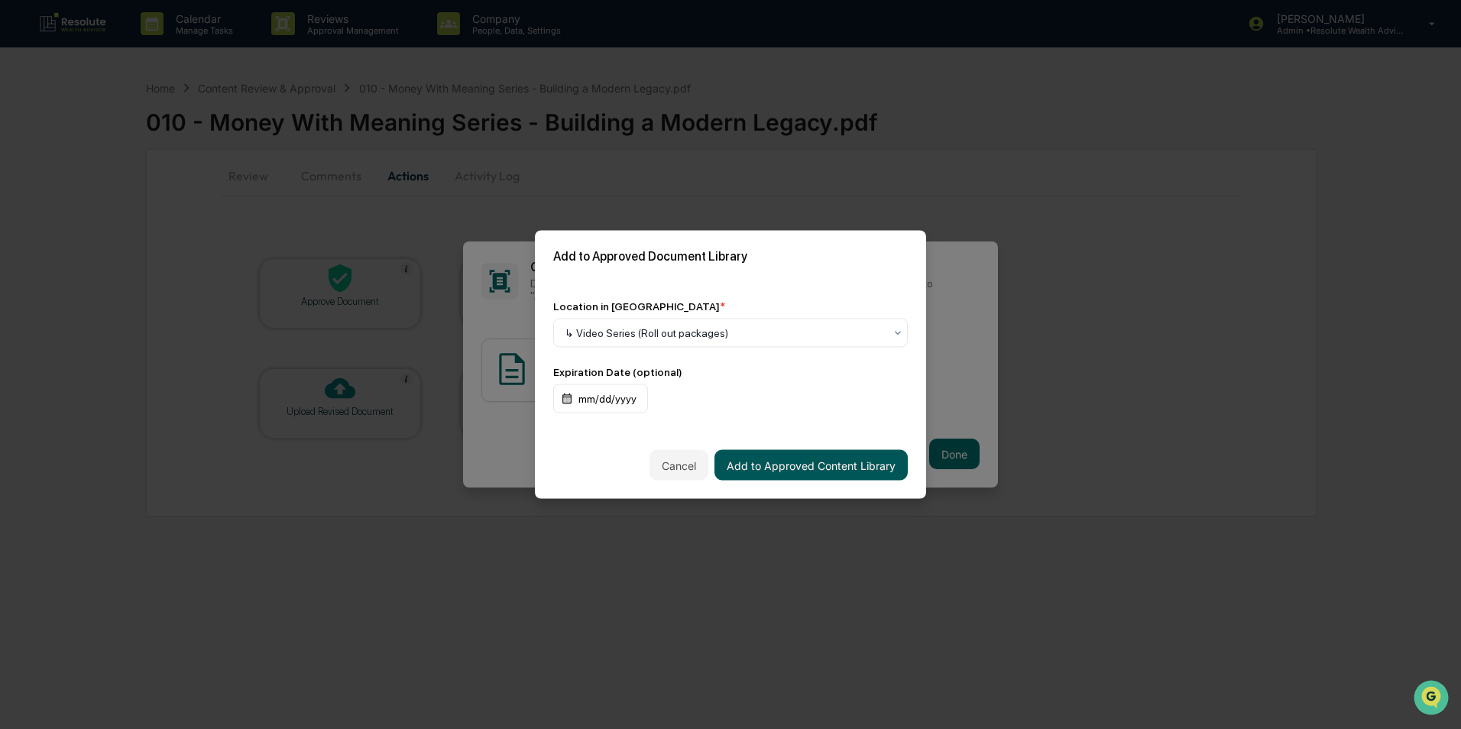
click at [838, 471] on button "Add to Approved Content Library" at bounding box center [811, 465] width 193 height 31
click at [753, 472] on button "Add to Approved Content Library" at bounding box center [811, 465] width 193 height 31
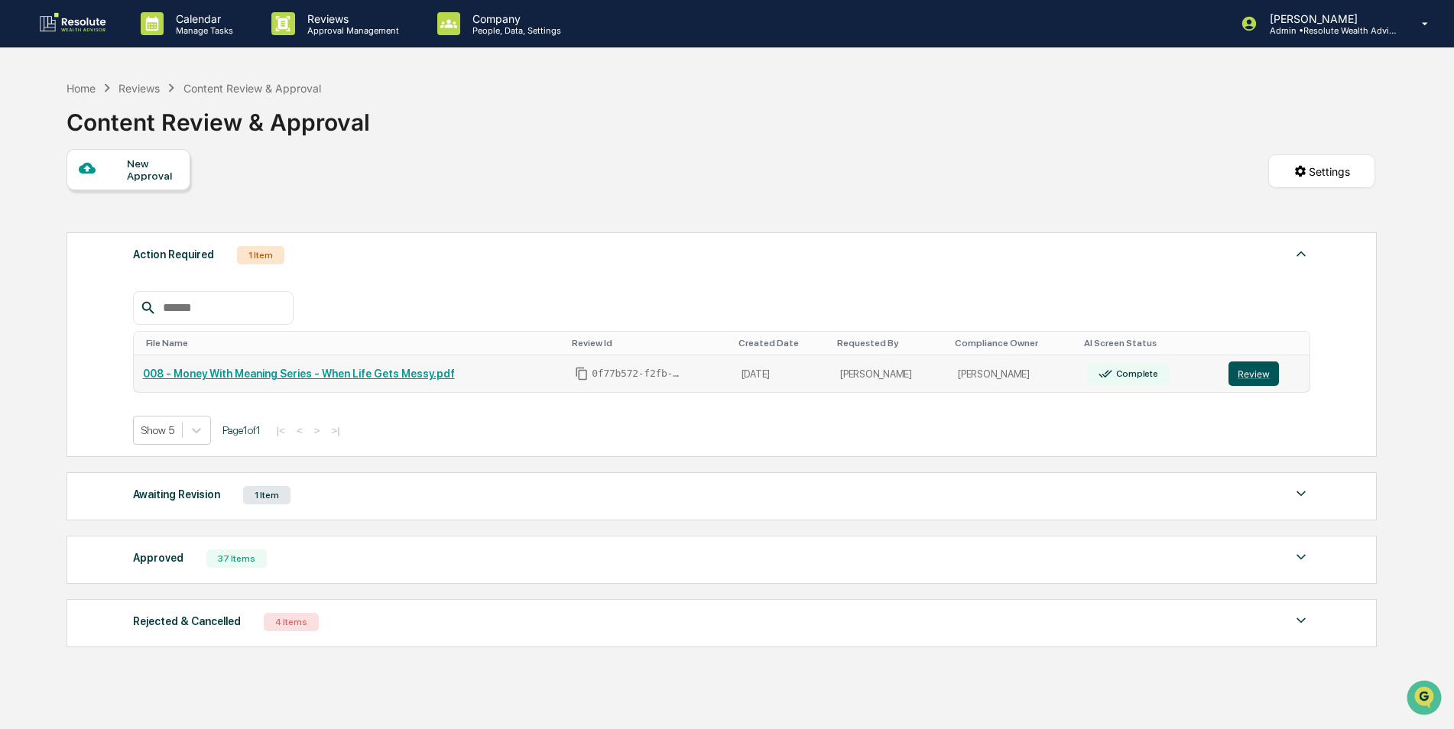
click at [1239, 375] on button "Review" at bounding box center [1253, 374] width 50 height 24
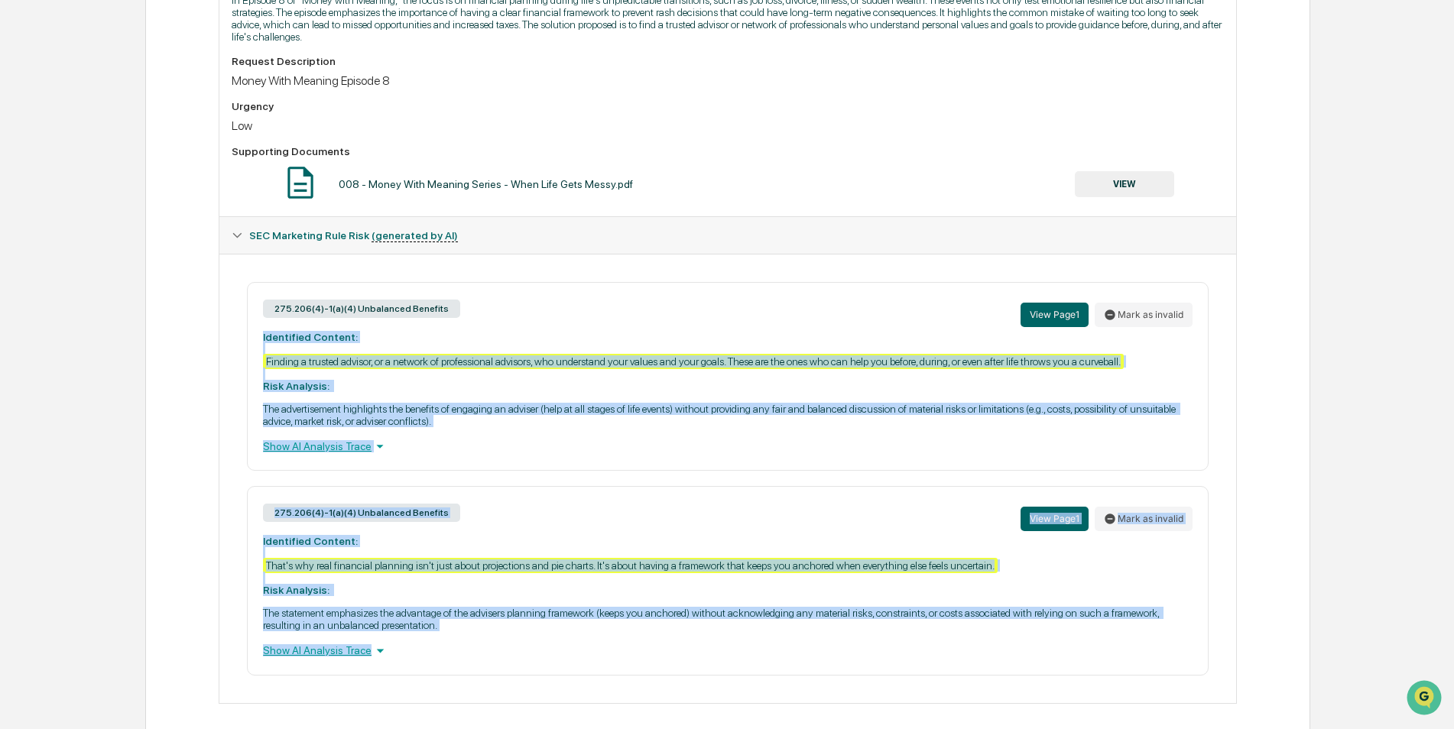
scroll to position [485, 0]
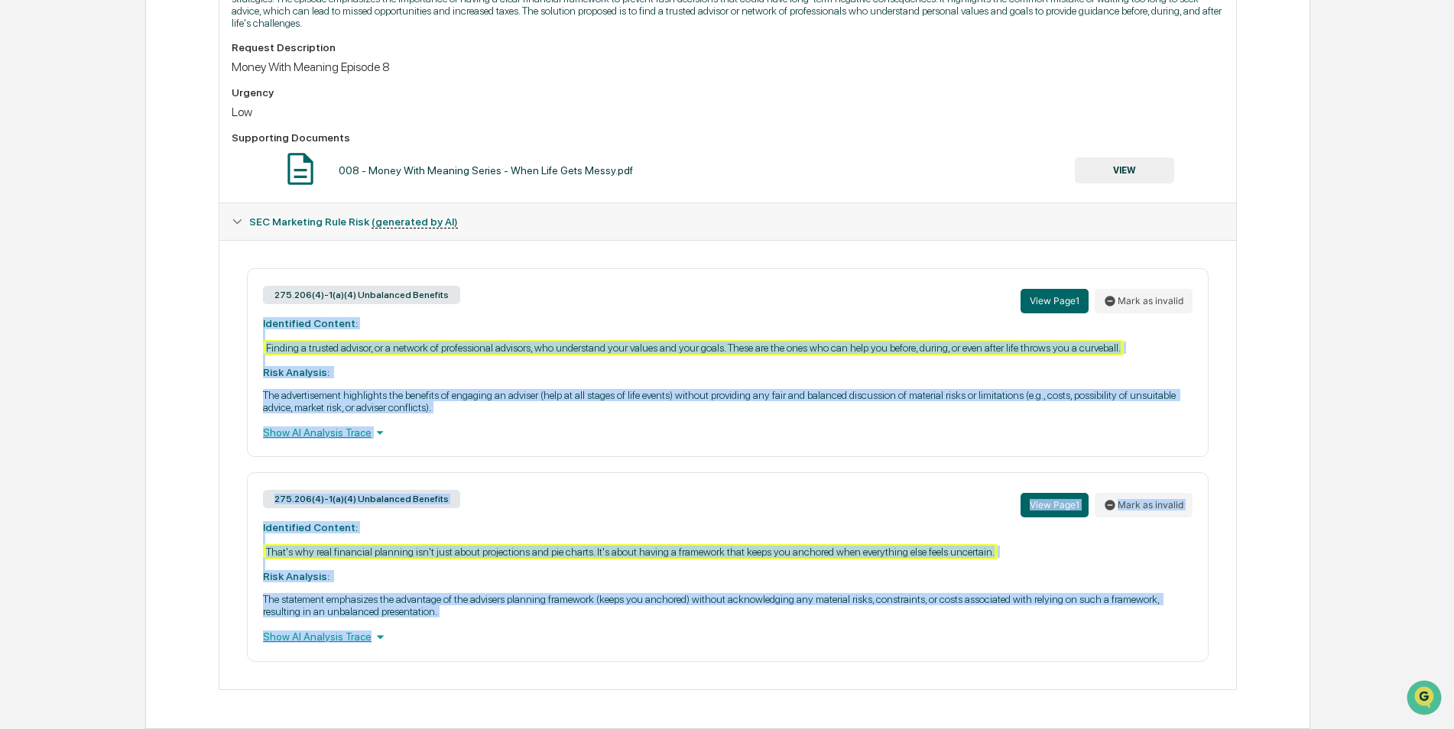
drag, startPoint x: 255, startPoint y: 475, endPoint x: 911, endPoint y: 712, distance: 697.0
click at [911, 712] on div "Created By: ‎ ‎ BB [PERSON_NAME] Assigned To: SH [PERSON_NAME] Review Status: A…" at bounding box center [727, 228] width 1017 height 986
copy div "Identified Content: Finding a trusted advisor, or a network of professional adv…"
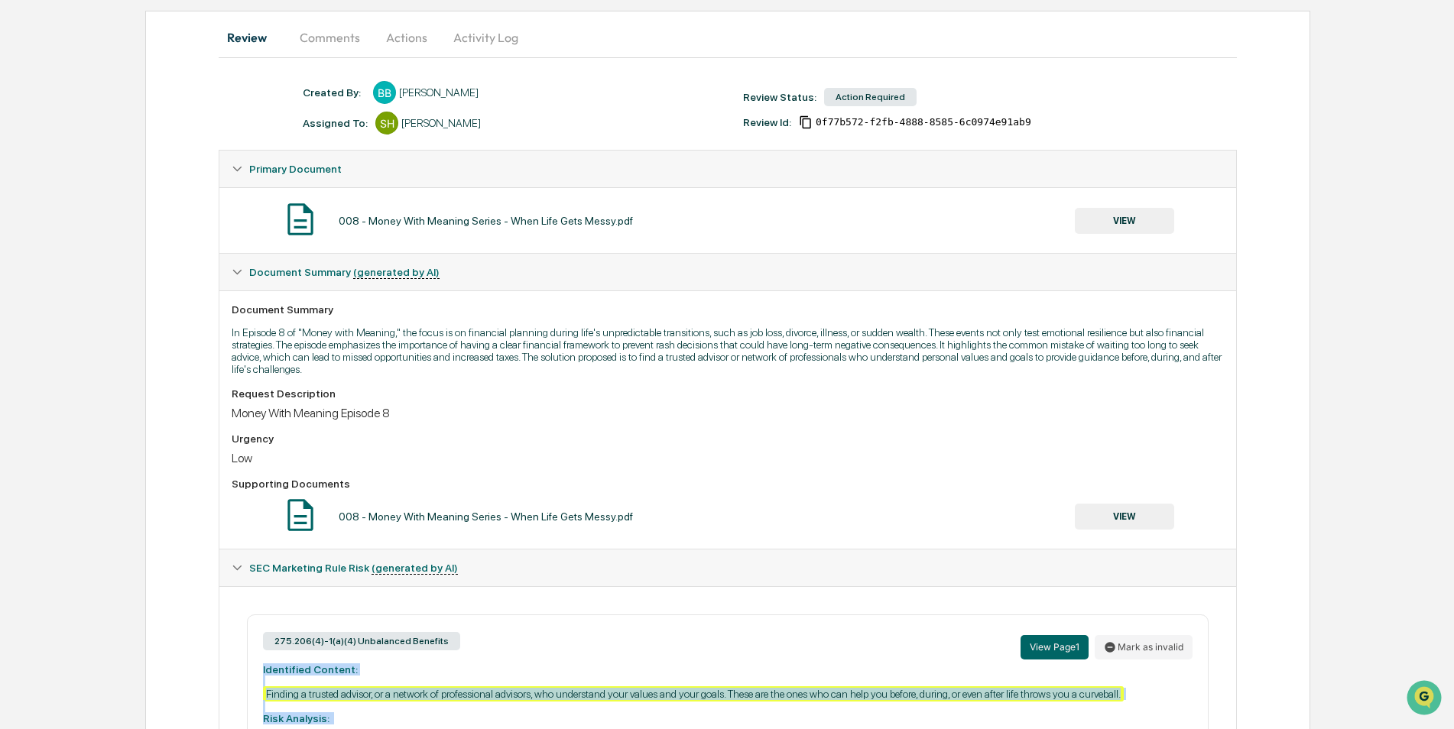
scroll to position [26, 0]
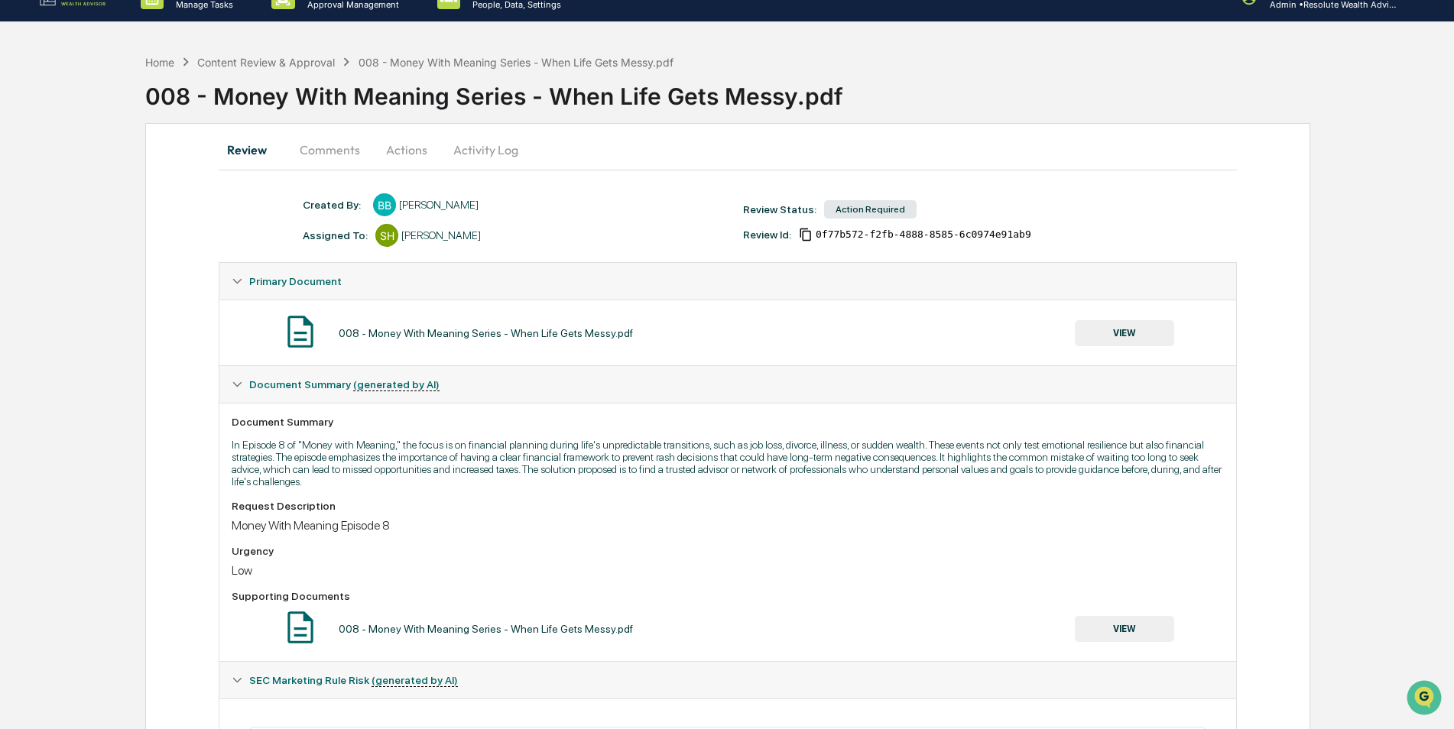
click at [391, 152] on button "Actions" at bounding box center [406, 149] width 69 height 37
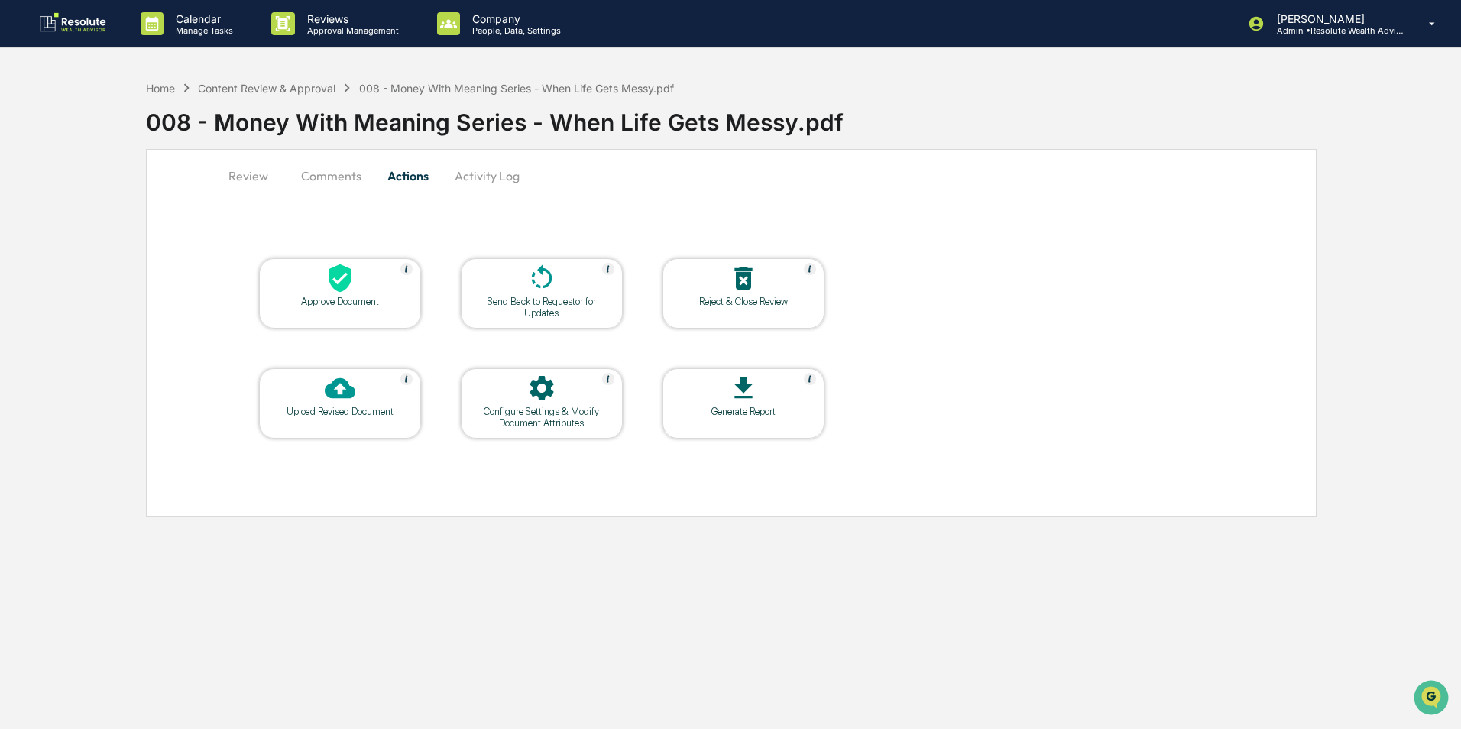
click at [550, 300] on div "Send Back to Requestor for Updates" at bounding box center [542, 307] width 138 height 23
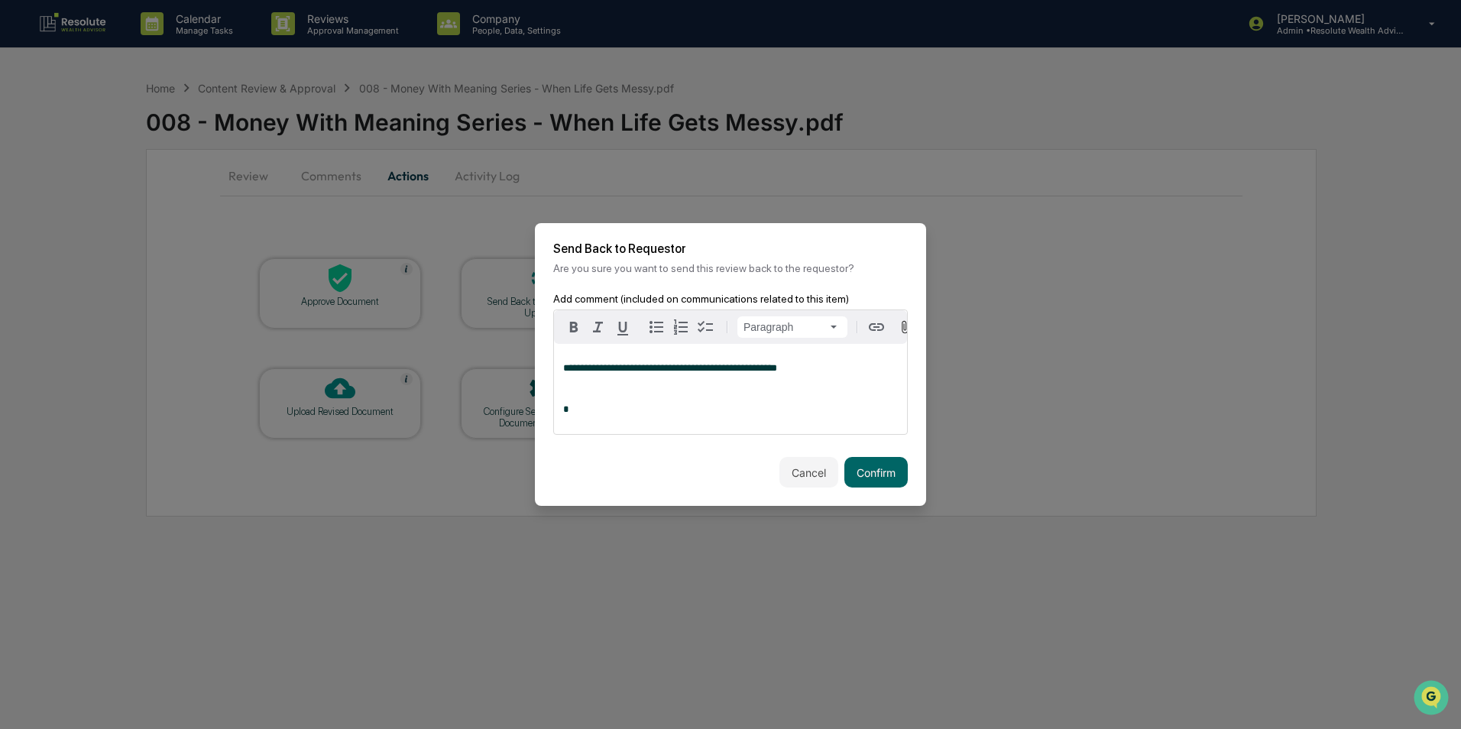
click at [574, 403] on div "**********" at bounding box center [730, 389] width 353 height 90
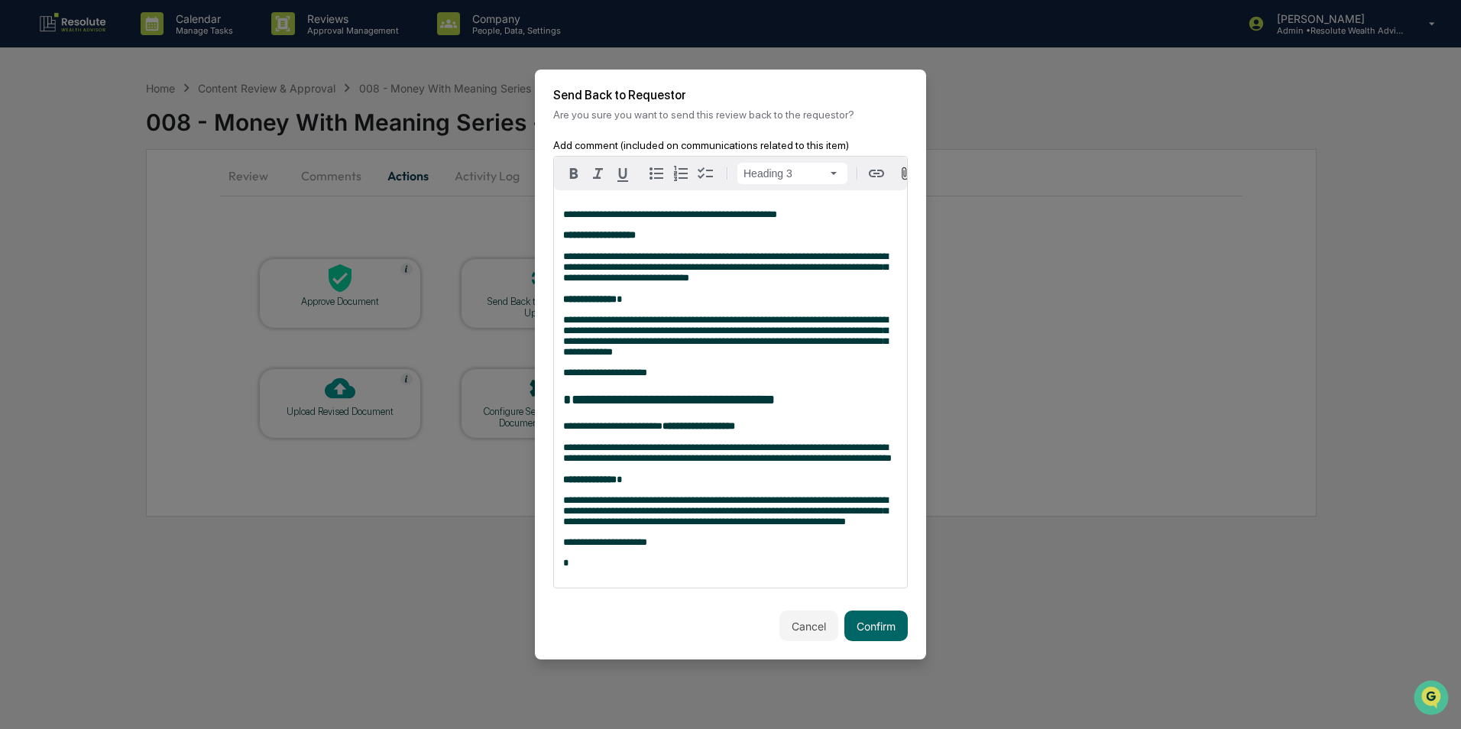
click at [717, 393] on span "**********" at bounding box center [669, 400] width 212 height 14
click at [816, 301] on div "**********" at bounding box center [730, 388] width 353 height 397
click at [801, 209] on p "**********" at bounding box center [730, 214] width 335 height 11
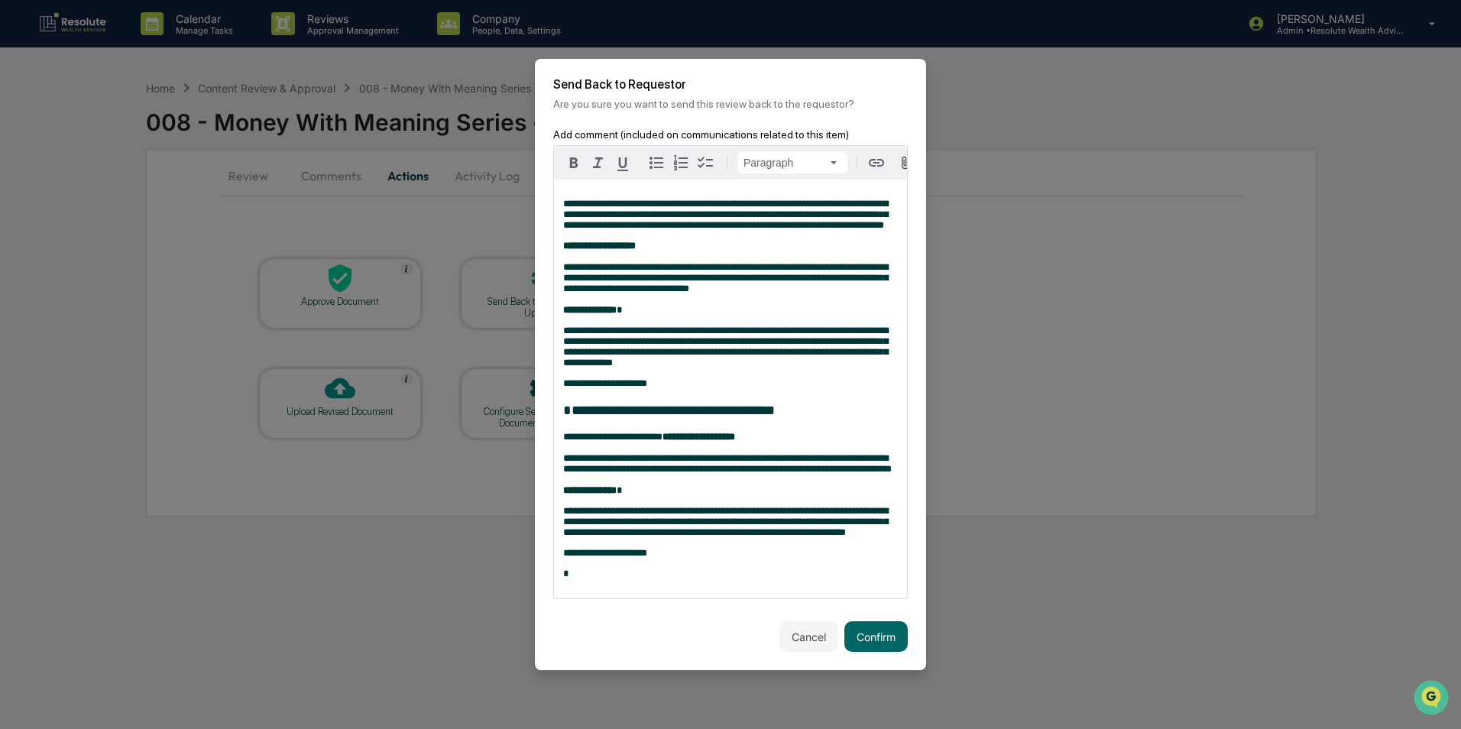
click at [794, 199] on span "**********" at bounding box center [725, 214] width 325 height 31
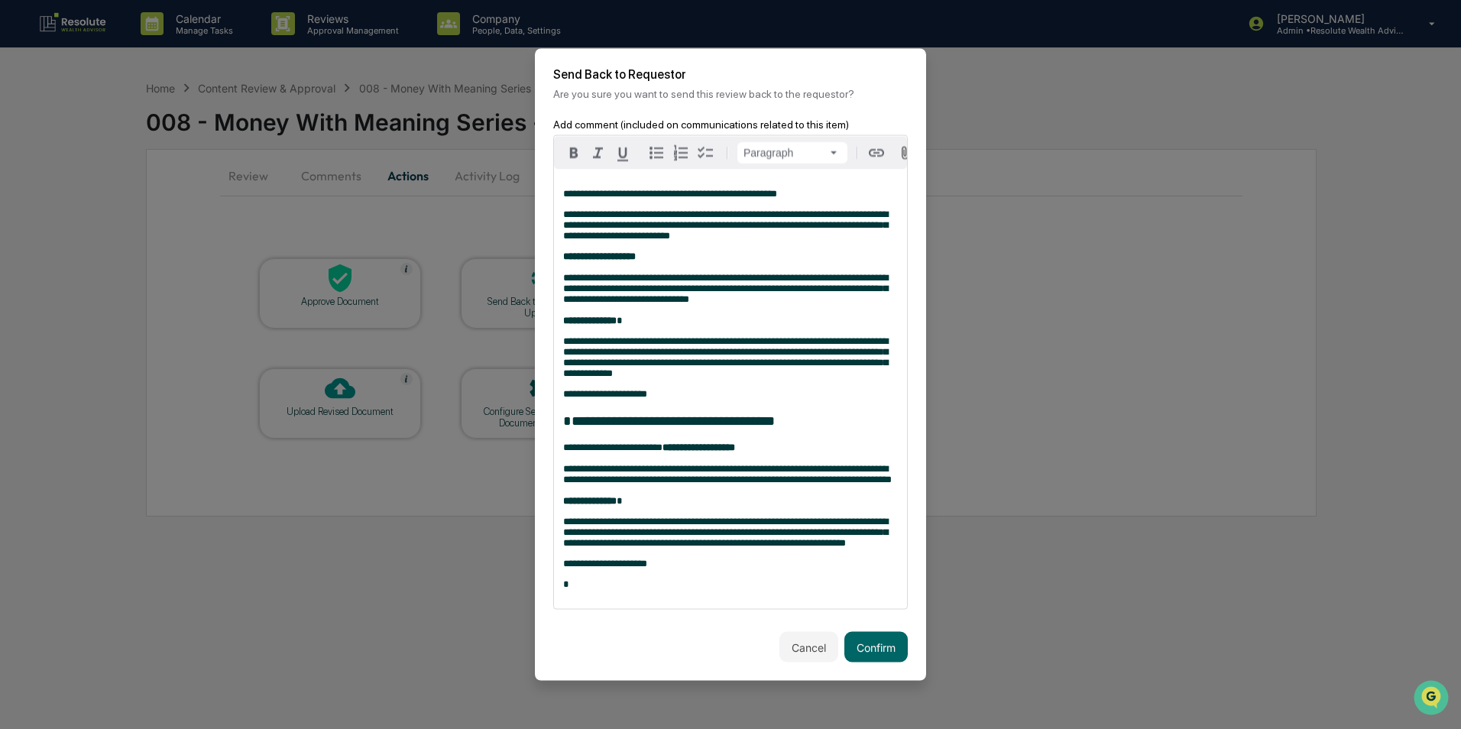
click at [691, 231] on p "**********" at bounding box center [730, 225] width 335 height 32
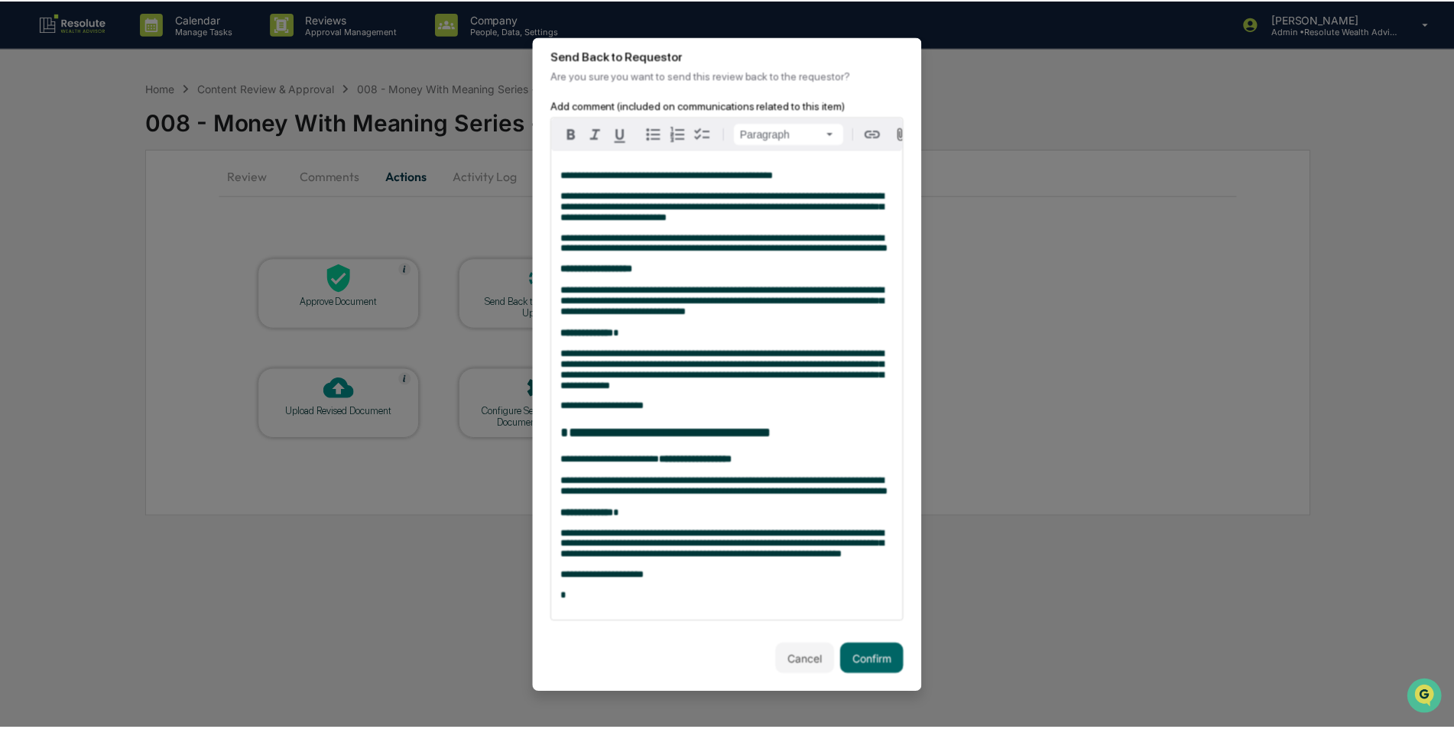
scroll to position [72, 0]
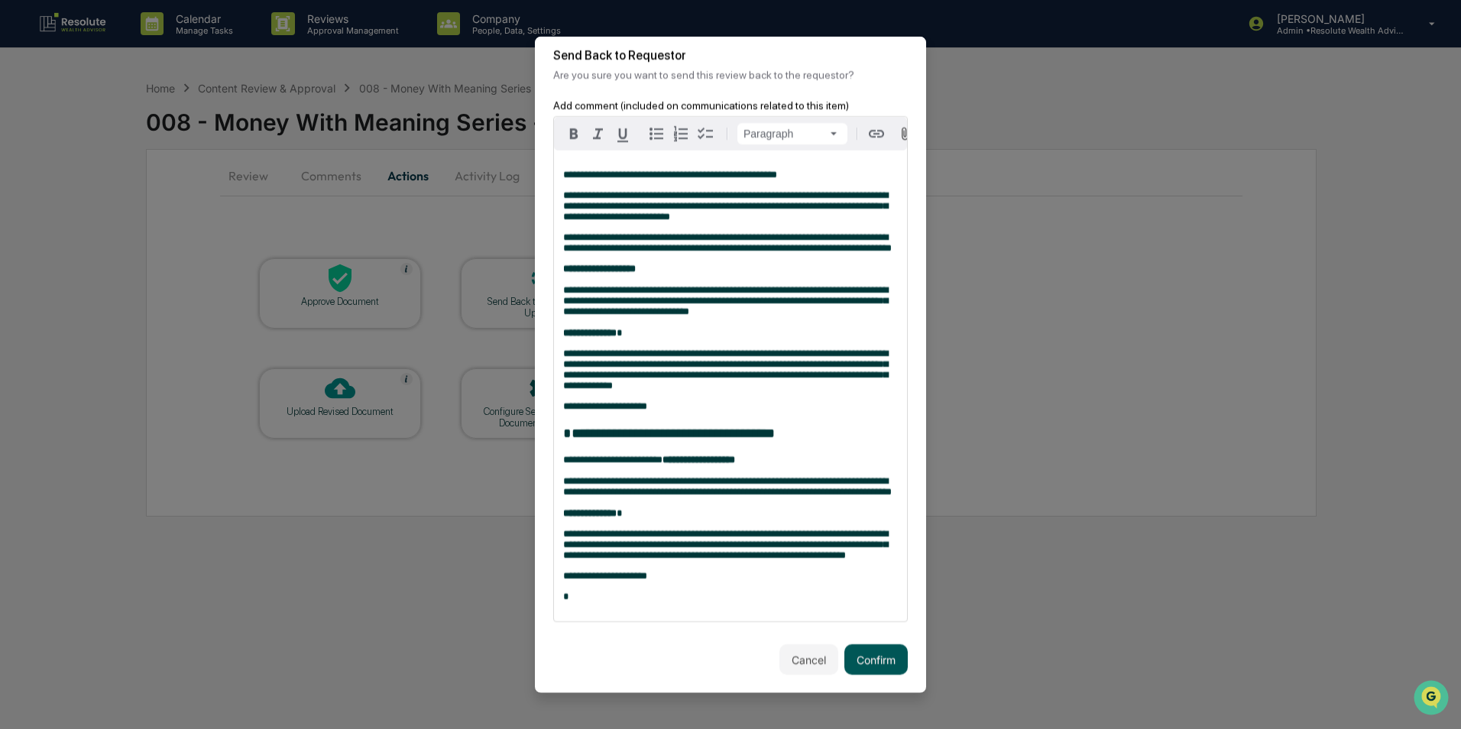
click at [866, 657] on button "Confirm" at bounding box center [876, 659] width 63 height 31
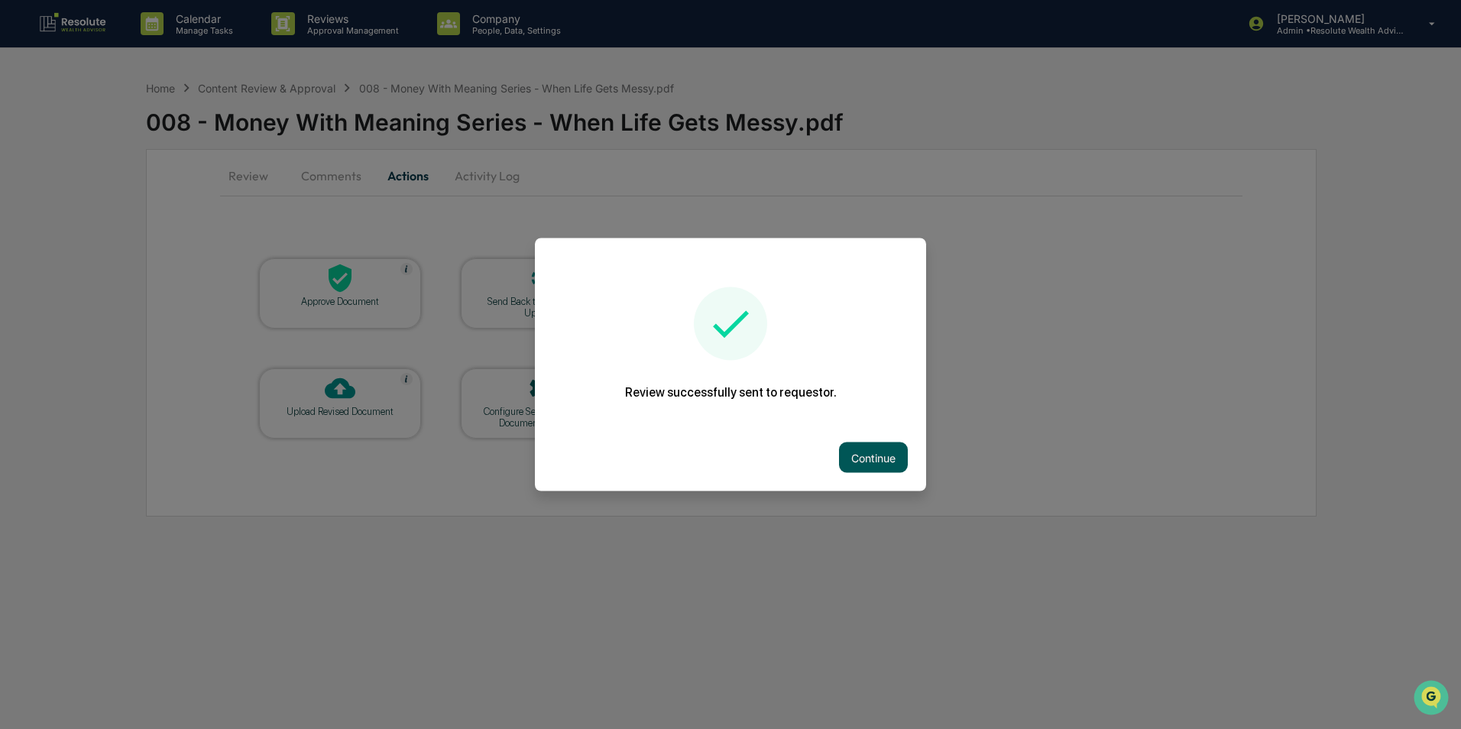
click at [851, 449] on button "Continue" at bounding box center [873, 458] width 69 height 31
